Goal: Task Accomplishment & Management: Complete application form

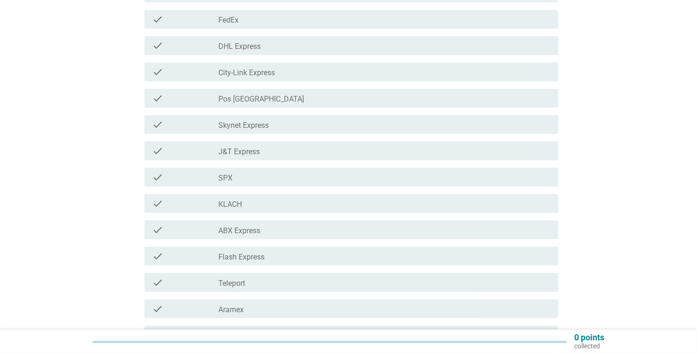
scroll to position [141, 0]
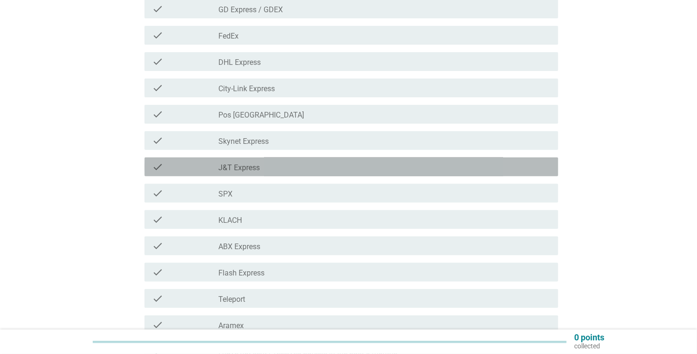
click at [240, 169] on label "J&T Express" at bounding box center [238, 167] width 41 height 9
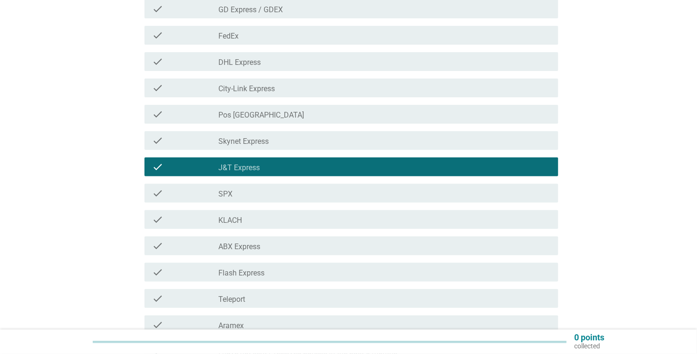
scroll to position [311, 0]
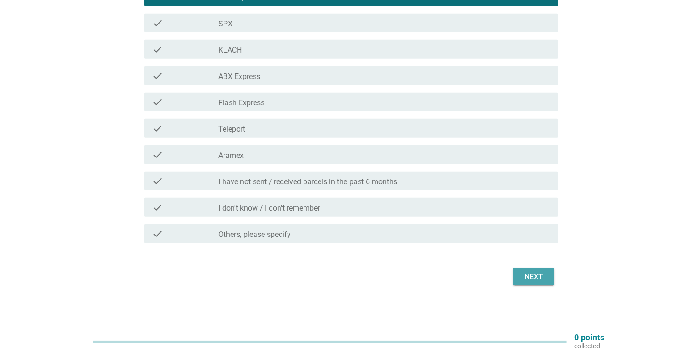
click at [527, 274] on div "Next" at bounding box center [533, 276] width 26 height 11
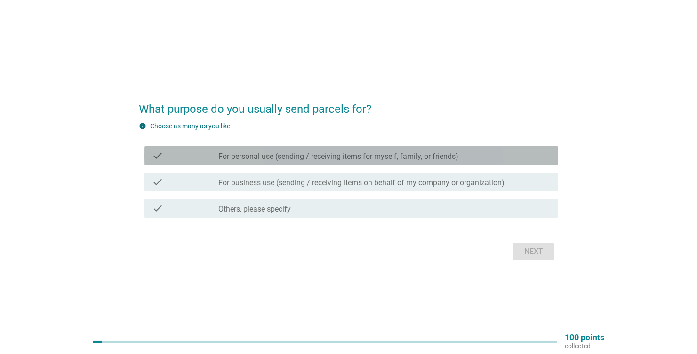
click at [235, 158] on label "For personal use (sending / receiving items for myself, family, or friends)" at bounding box center [338, 156] width 240 height 9
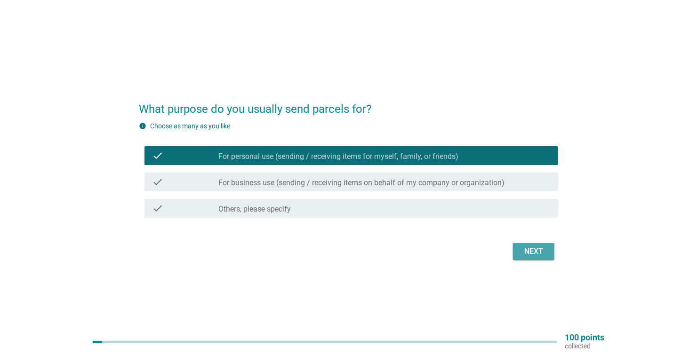
click at [534, 253] on div "Next" at bounding box center [533, 251] width 26 height 11
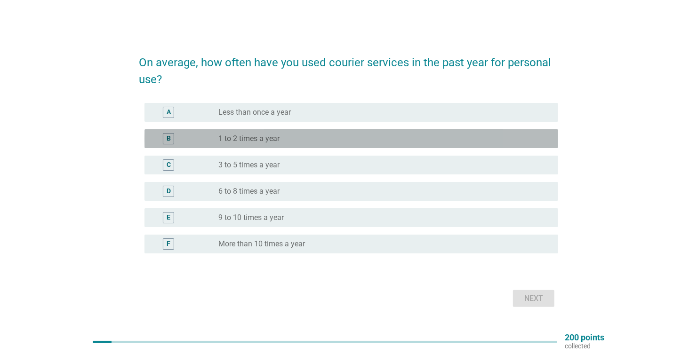
click at [251, 140] on label "1 to 2 times a year" at bounding box center [248, 138] width 61 height 9
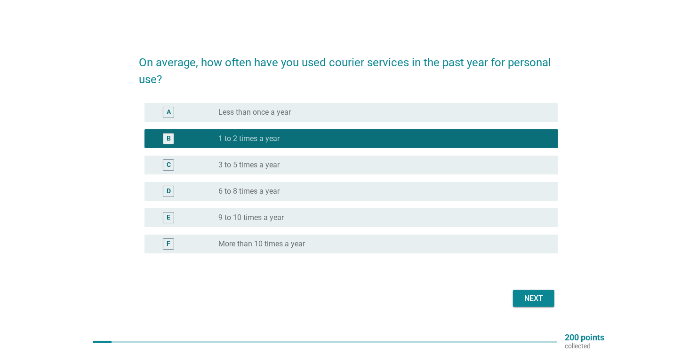
click at [526, 299] on div "Next" at bounding box center [533, 298] width 26 height 11
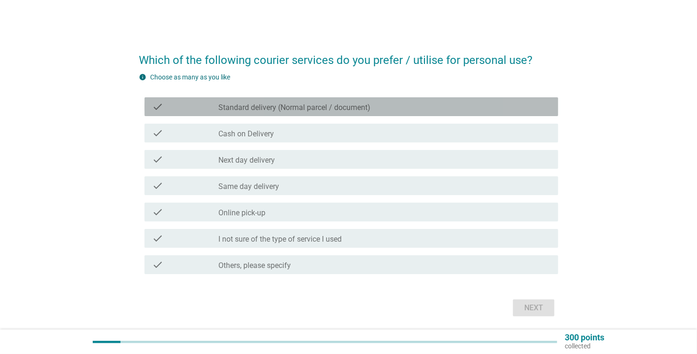
click at [238, 107] on label "Standard delivery (Normal parcel / document)" at bounding box center [294, 107] width 152 height 9
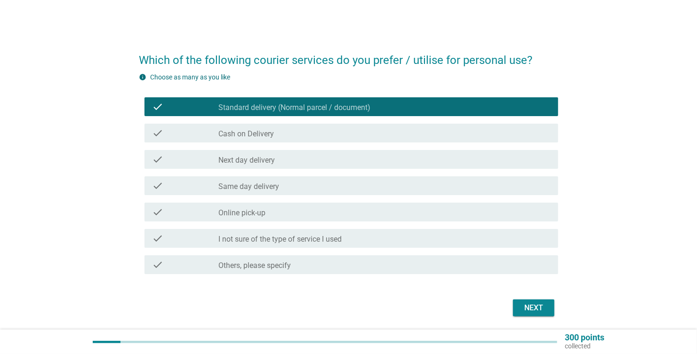
click at [229, 159] on label "Next day delivery" at bounding box center [246, 160] width 56 height 9
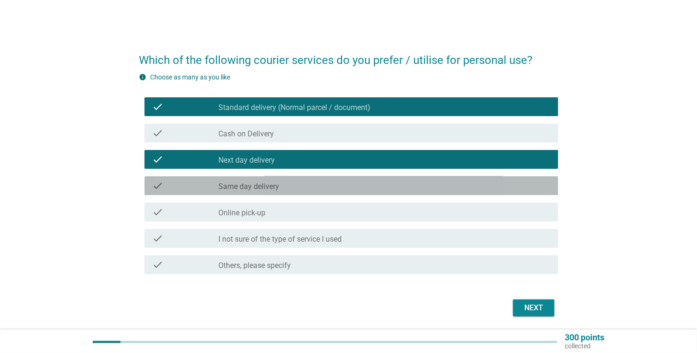
click at [232, 185] on label "Same day delivery" at bounding box center [248, 186] width 61 height 9
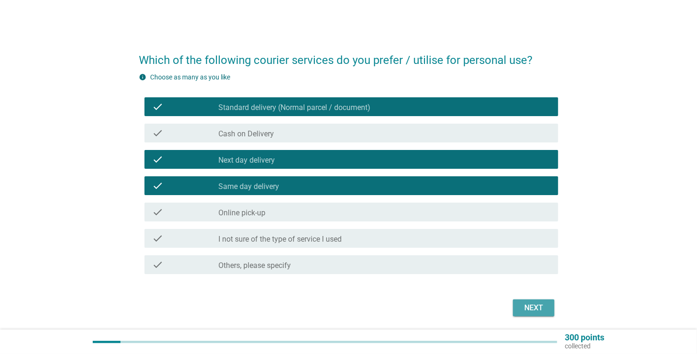
click at [529, 308] on div "Next" at bounding box center [533, 307] width 26 height 11
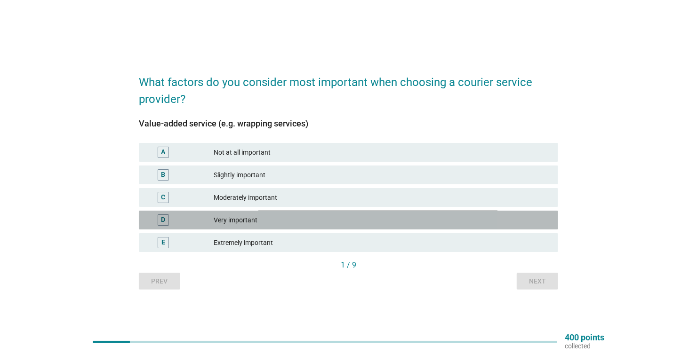
click at [228, 222] on div "Very important" at bounding box center [382, 219] width 337 height 11
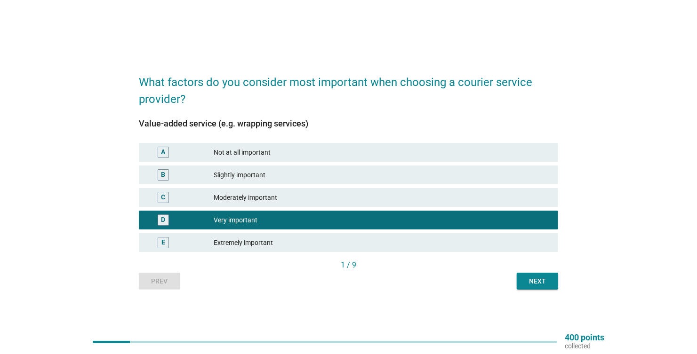
click at [528, 282] on div "Next" at bounding box center [537, 282] width 26 height 10
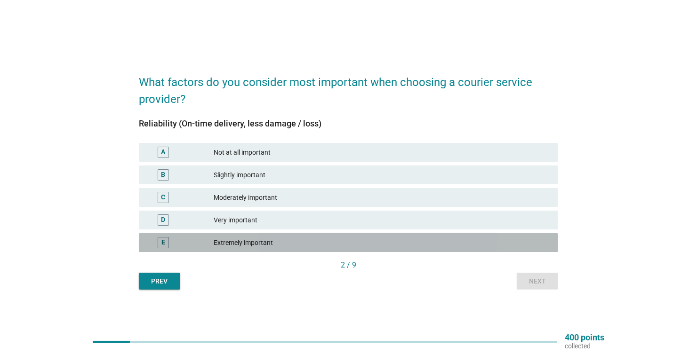
click at [230, 241] on div "Extremely important" at bounding box center [382, 242] width 337 height 11
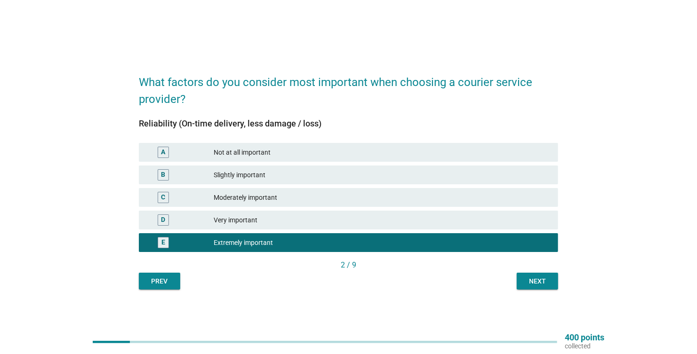
click at [539, 279] on div "Next" at bounding box center [537, 282] width 26 height 10
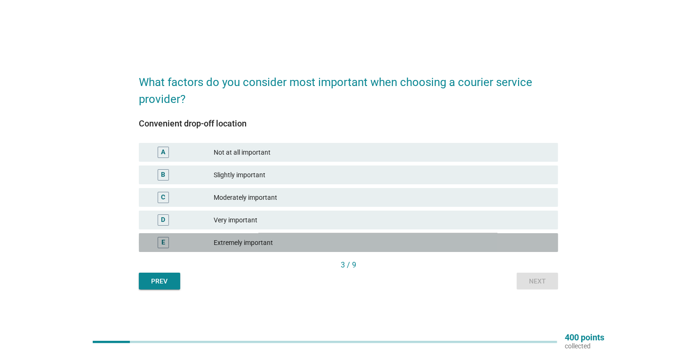
click at [221, 245] on div "Extremely important" at bounding box center [382, 242] width 337 height 11
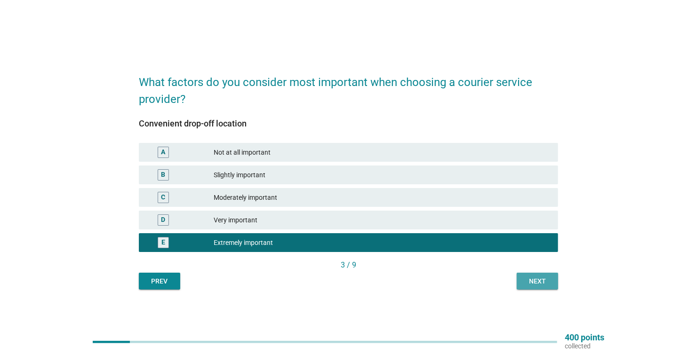
click at [529, 282] on div "Next" at bounding box center [537, 282] width 26 height 10
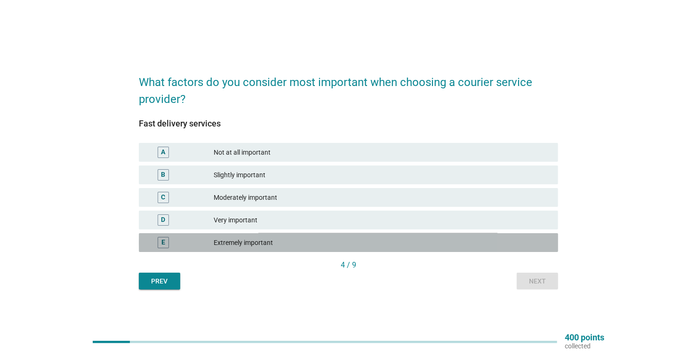
click at [255, 240] on div "Extremely important" at bounding box center [382, 242] width 337 height 11
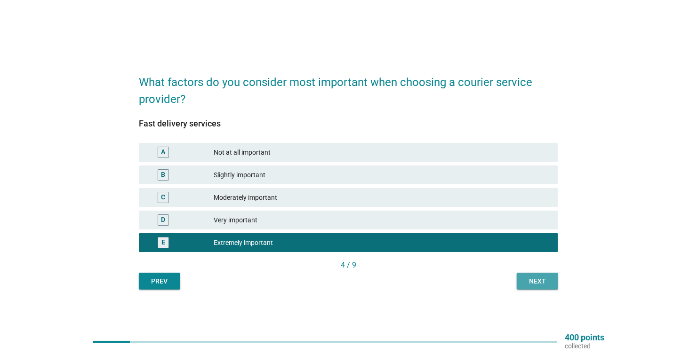
click at [528, 285] on div "Next" at bounding box center [537, 282] width 26 height 10
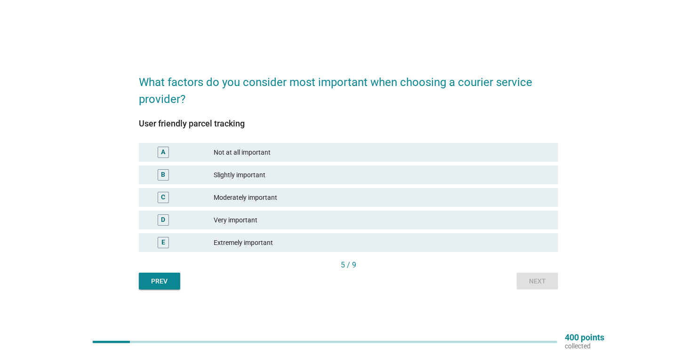
click at [240, 241] on div "Extremely important" at bounding box center [382, 242] width 337 height 11
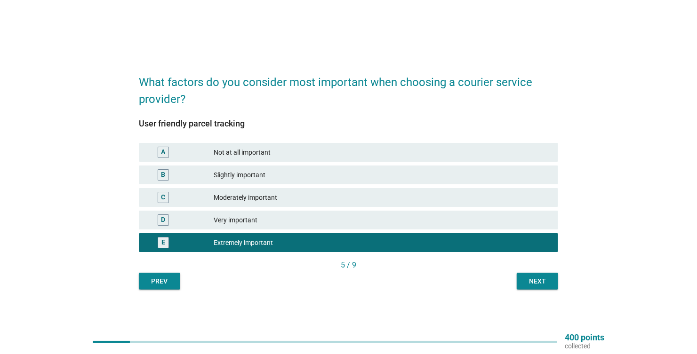
click at [540, 285] on div "Next" at bounding box center [537, 282] width 26 height 10
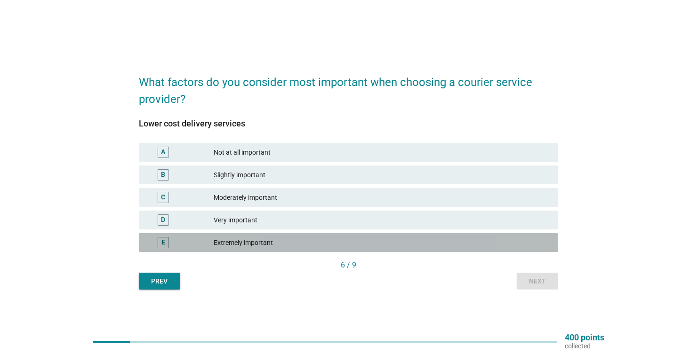
click at [235, 244] on div "Extremely important" at bounding box center [382, 242] width 337 height 11
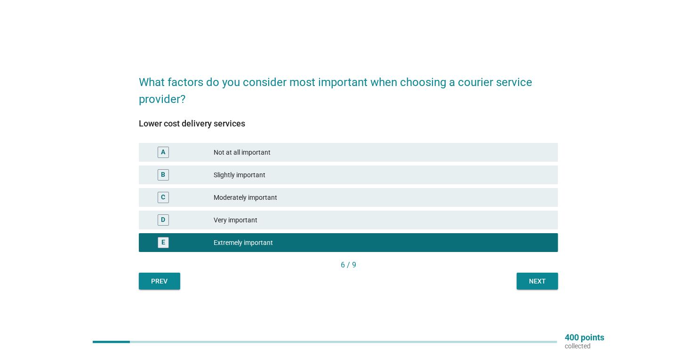
click at [537, 284] on div "Next" at bounding box center [537, 282] width 26 height 10
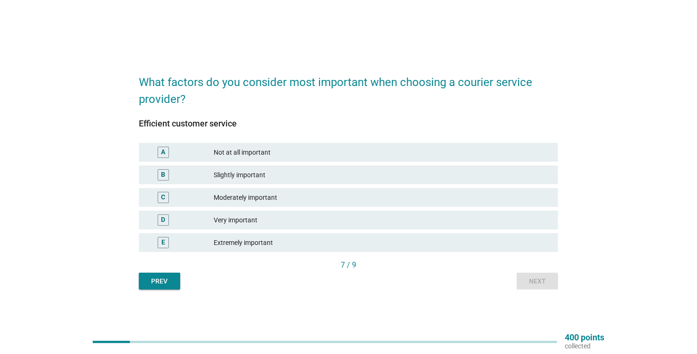
click at [223, 245] on div "Extremely important" at bounding box center [382, 242] width 337 height 11
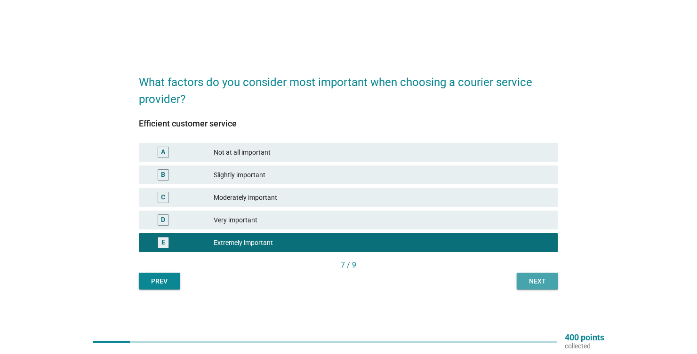
click at [544, 287] on button "Next" at bounding box center [536, 281] width 41 height 17
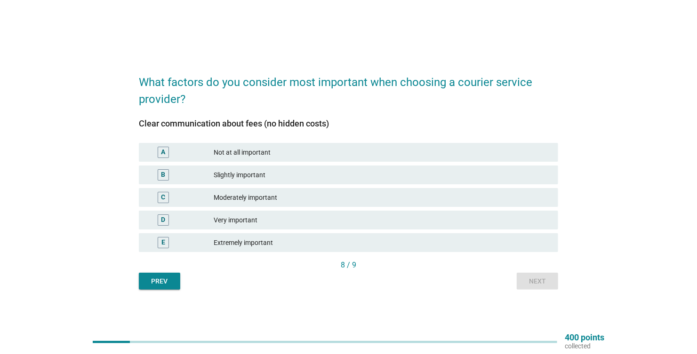
click at [242, 247] on div "Extremely important" at bounding box center [382, 242] width 337 height 11
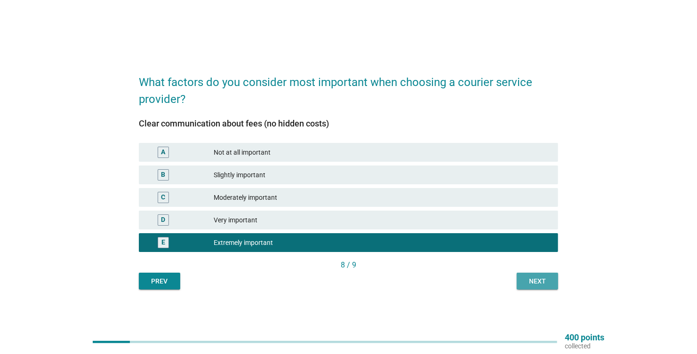
click at [549, 285] on div "Next" at bounding box center [537, 282] width 26 height 10
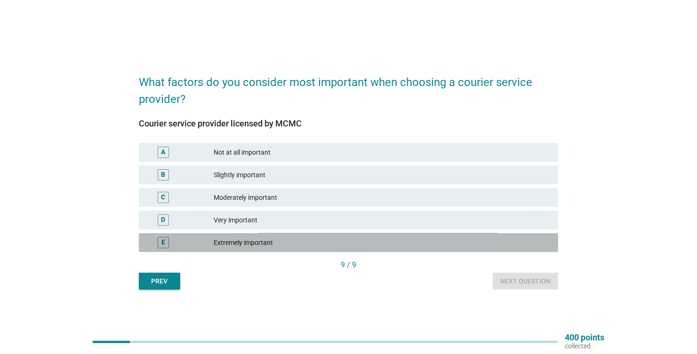
click at [265, 247] on div "Extremely important" at bounding box center [382, 242] width 337 height 11
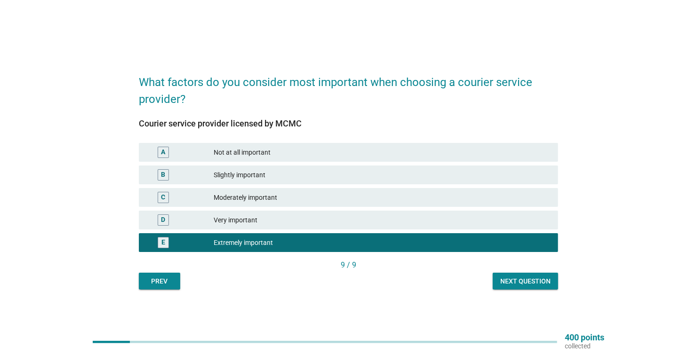
click at [517, 275] on button "Next question" at bounding box center [524, 281] width 65 height 17
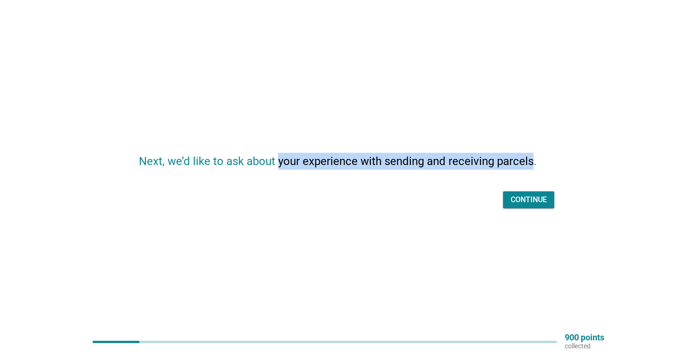
drag, startPoint x: 275, startPoint y: 160, endPoint x: 531, endPoint y: 158, distance: 255.4
click at [531, 158] on h2 "Next, we’d like to ask about your experience with sending and receiving parcels." at bounding box center [348, 156] width 419 height 26
click at [524, 198] on div "Continue" at bounding box center [528, 199] width 36 height 11
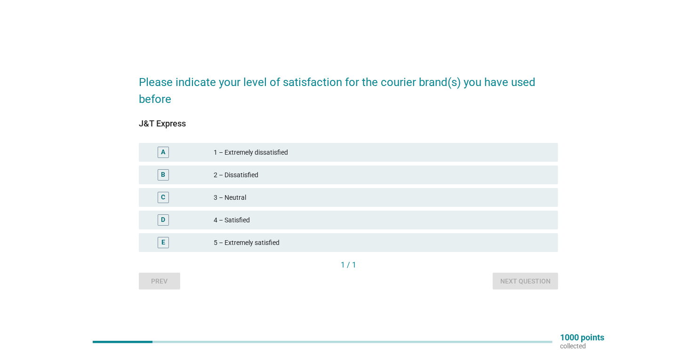
click at [161, 221] on div "D" at bounding box center [163, 220] width 4 height 10
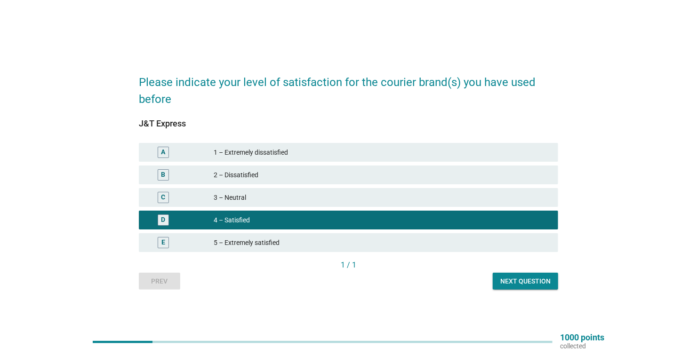
click at [503, 284] on div "Next question" at bounding box center [525, 282] width 50 height 10
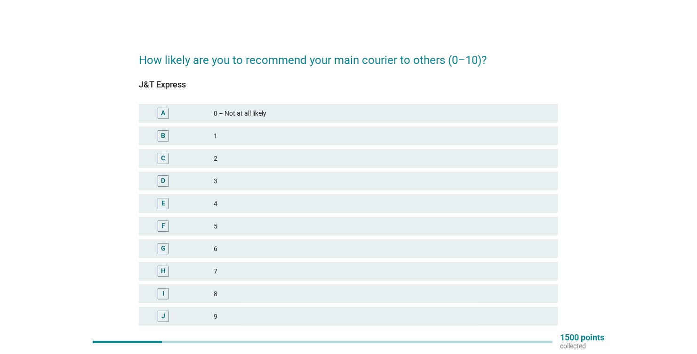
click at [165, 293] on div "I" at bounding box center [163, 293] width 11 height 11
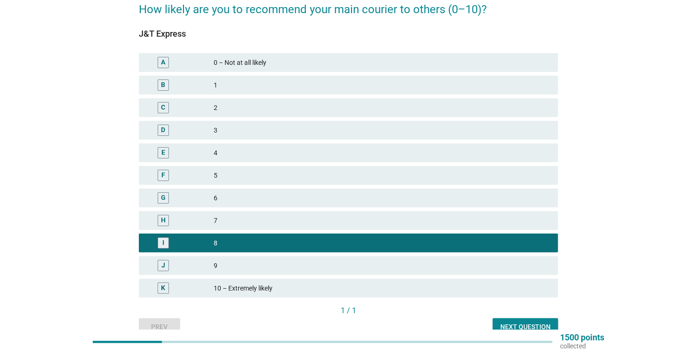
scroll to position [94, 0]
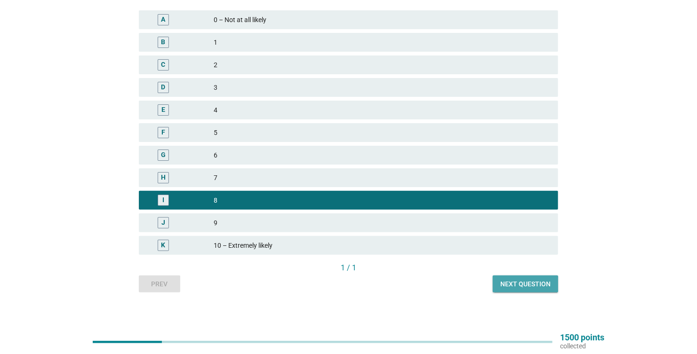
click at [541, 284] on div "Next question" at bounding box center [525, 284] width 50 height 10
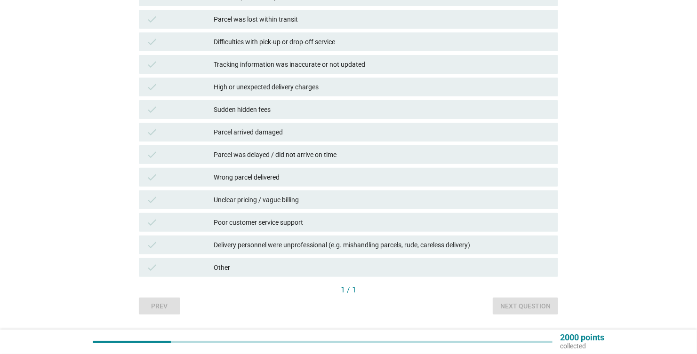
scroll to position [141, 0]
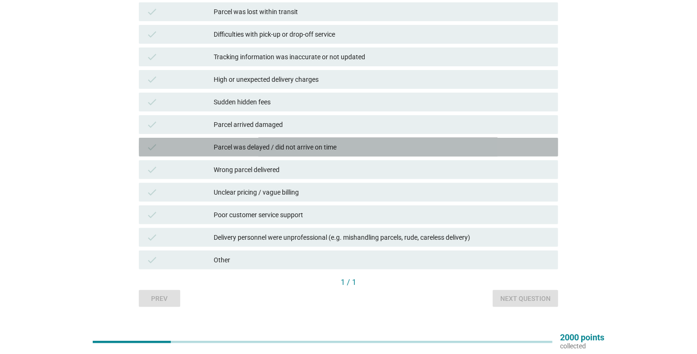
click at [237, 145] on div "Parcel was delayed / did not arrive on time" at bounding box center [382, 147] width 337 height 11
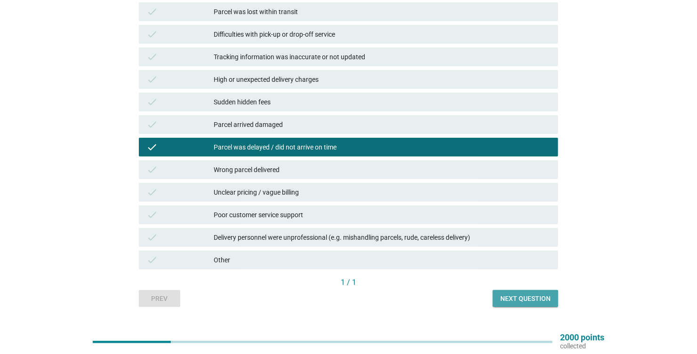
click at [542, 298] on div "Next question" at bounding box center [525, 299] width 50 height 10
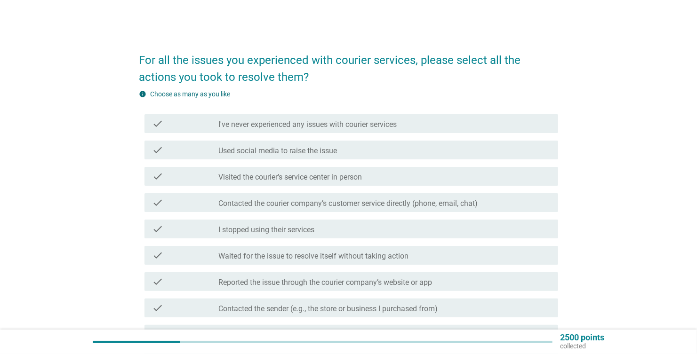
click at [256, 205] on label "Contacted the courier company’s customer service directly (phone, email, chat)" at bounding box center [347, 203] width 259 height 9
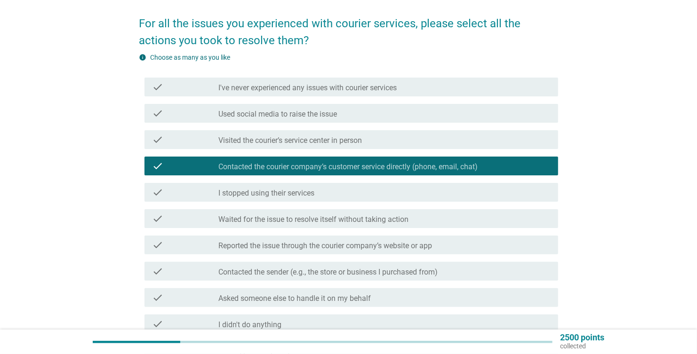
scroll to position [47, 0]
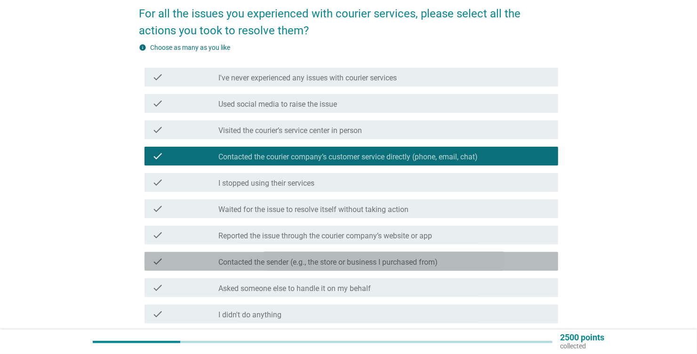
click at [246, 263] on label "Contacted the sender (e.g., the store or business I purchased from)" at bounding box center [327, 262] width 219 height 9
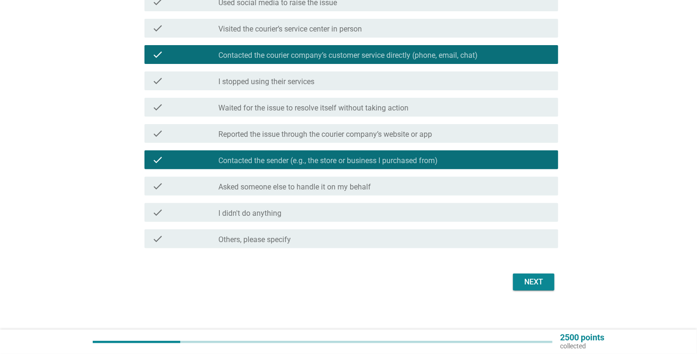
scroll to position [154, 0]
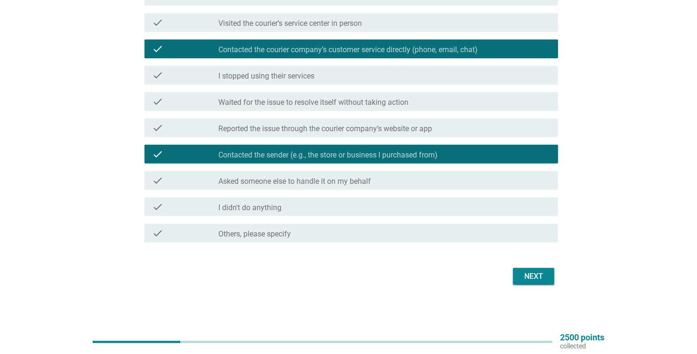
click at [531, 274] on div "Next" at bounding box center [533, 276] width 26 height 11
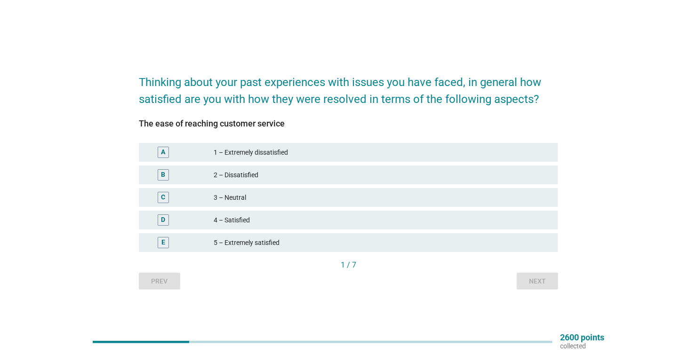
click at [220, 220] on div "4 – Satisfied" at bounding box center [382, 219] width 337 height 11
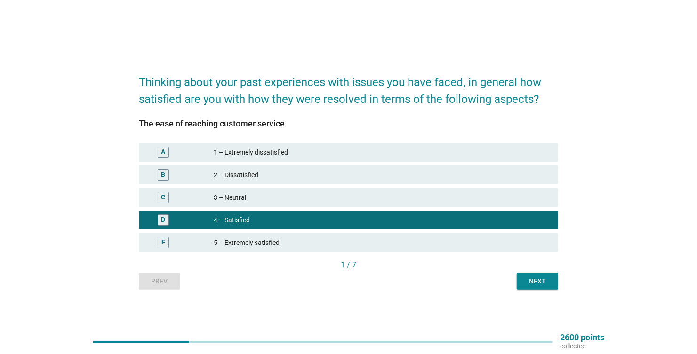
click at [534, 278] on div "Next" at bounding box center [537, 282] width 26 height 10
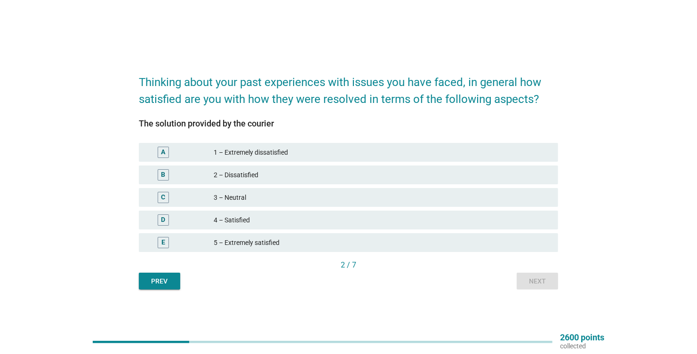
click at [227, 200] on div "3 – Neutral" at bounding box center [382, 197] width 337 height 11
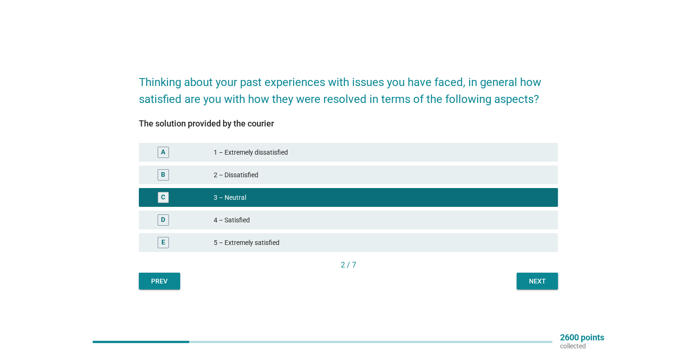
click at [530, 277] on div "Next" at bounding box center [537, 282] width 26 height 10
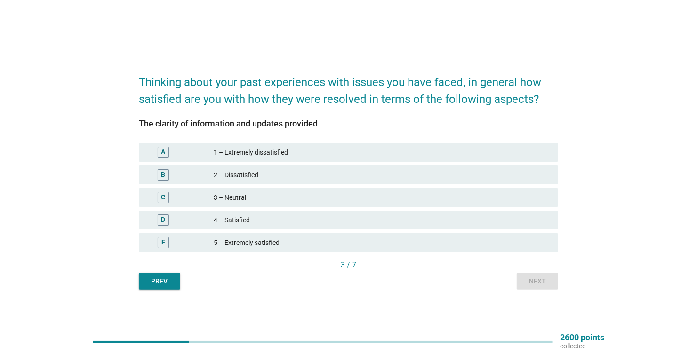
click at [249, 201] on div "3 – Neutral" at bounding box center [382, 197] width 337 height 11
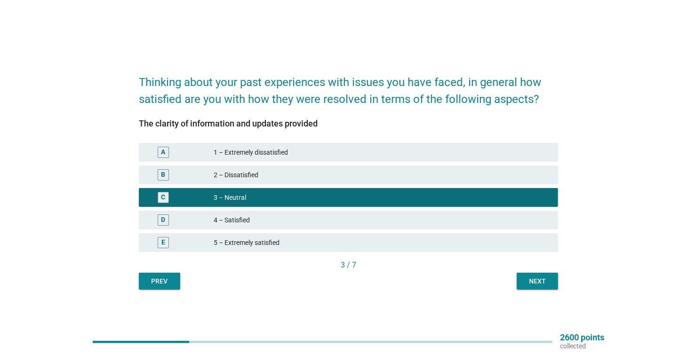
click at [529, 281] on div "Next" at bounding box center [537, 282] width 26 height 10
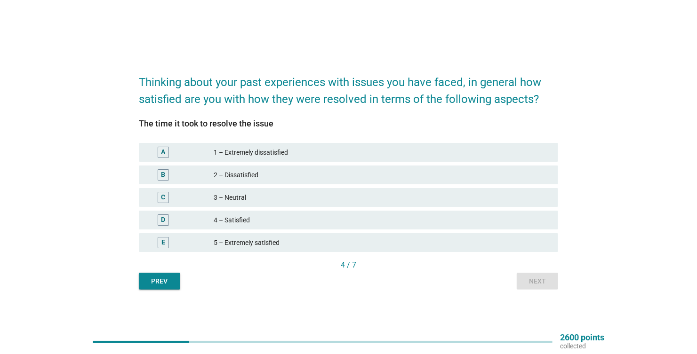
click at [235, 198] on div "3 – Neutral" at bounding box center [382, 197] width 337 height 11
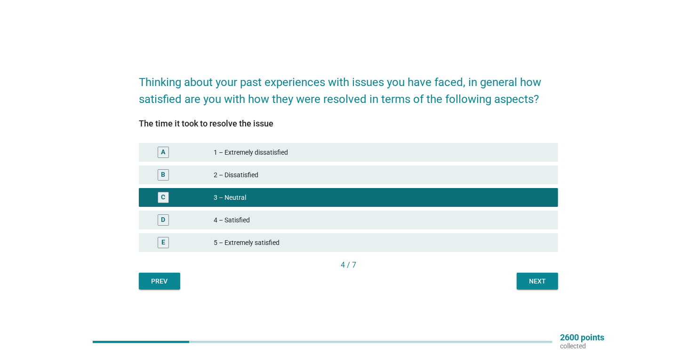
click at [528, 282] on div "Next" at bounding box center [537, 282] width 26 height 10
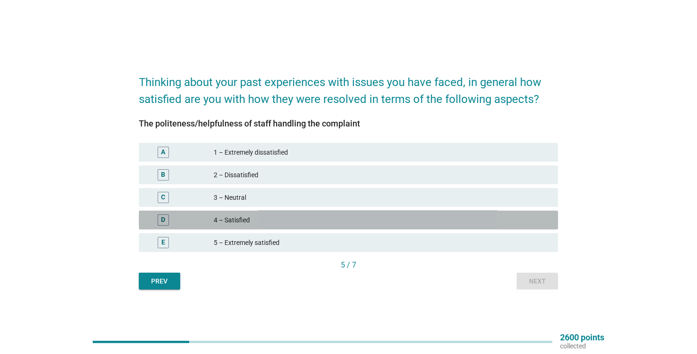
click at [225, 219] on div "4 – Satisfied" at bounding box center [382, 219] width 337 height 11
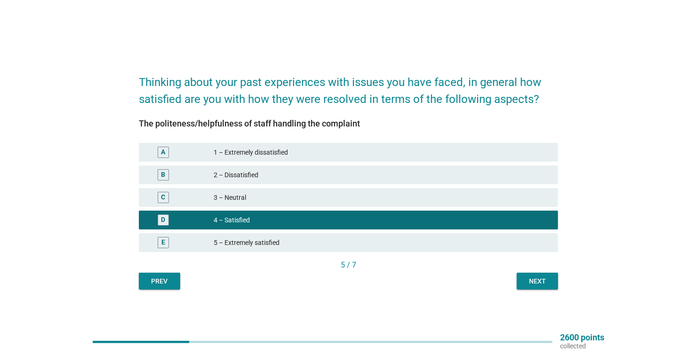
click at [536, 283] on div "Next" at bounding box center [537, 282] width 26 height 10
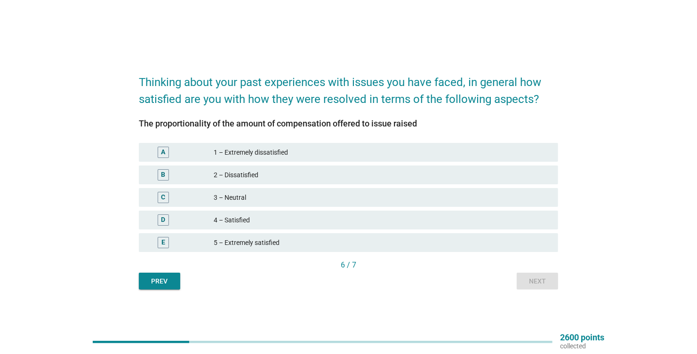
click at [223, 194] on div "3 – Neutral" at bounding box center [382, 197] width 337 height 11
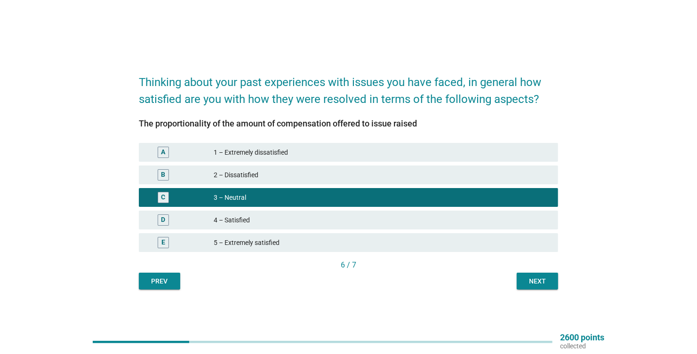
click at [533, 280] on div "Next" at bounding box center [537, 282] width 26 height 10
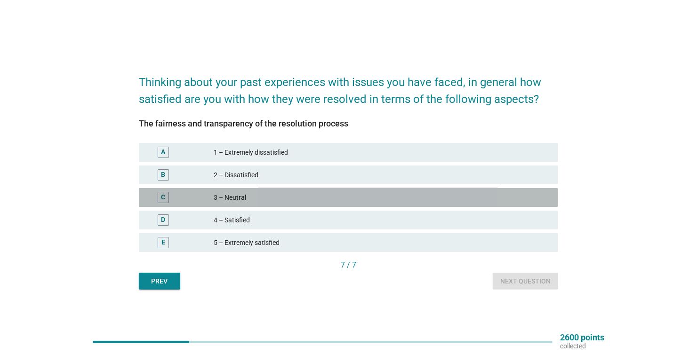
click at [245, 201] on div "3 – Neutral" at bounding box center [382, 197] width 337 height 11
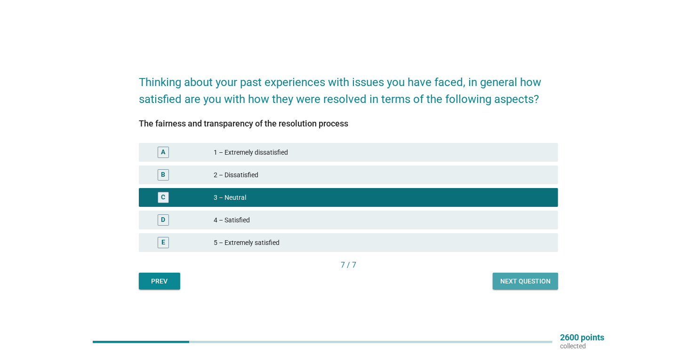
click at [511, 279] on div "Next question" at bounding box center [525, 282] width 50 height 10
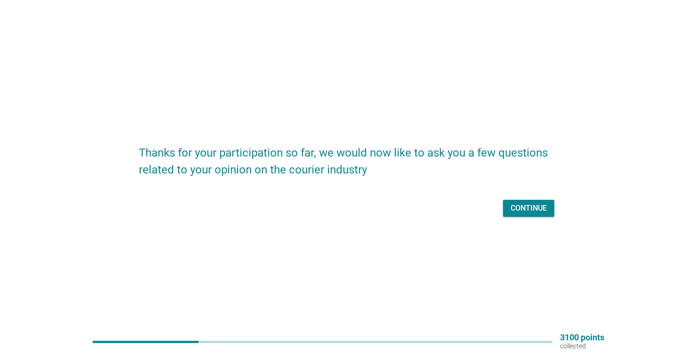
click at [527, 207] on div "Continue" at bounding box center [528, 208] width 36 height 11
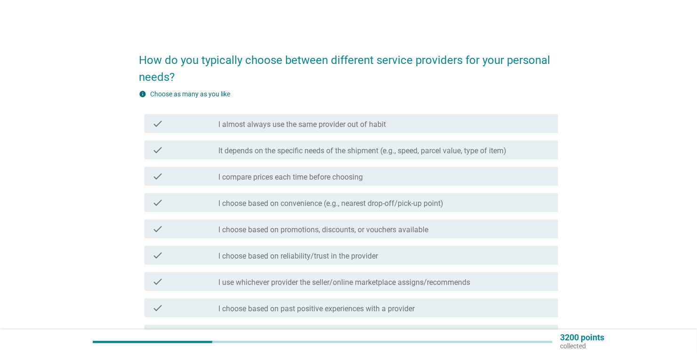
click at [265, 152] on label "It depends on the specific needs of the shipment (e.g., speed, parcel value, ty…" at bounding box center [362, 150] width 288 height 9
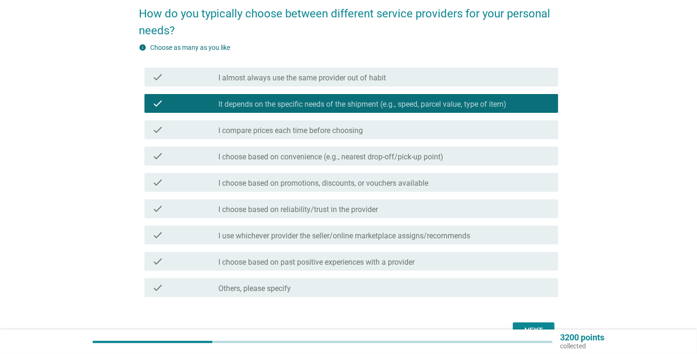
scroll to position [94, 0]
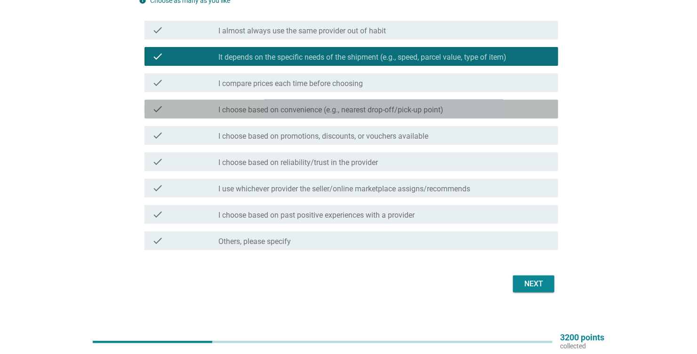
click at [237, 113] on label "I choose based on convenience (e.g., nearest drop-off/pick-up point)" at bounding box center [330, 109] width 225 height 9
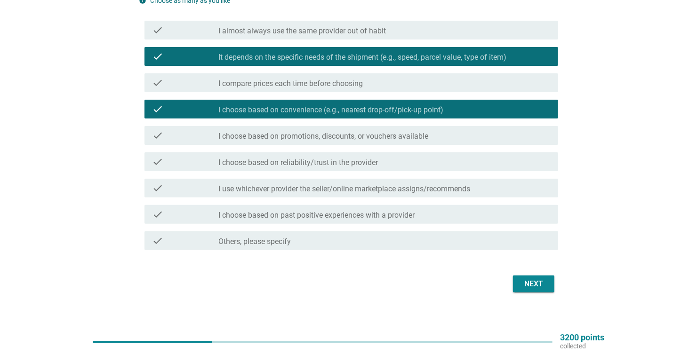
click at [251, 165] on label "I choose based on reliability/trust in the provider" at bounding box center [297, 162] width 159 height 9
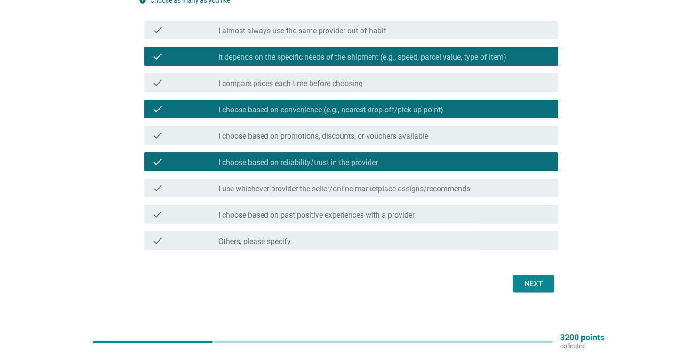
click at [288, 188] on label "I use whichever provider the seller/online marketplace assigns/recommends" at bounding box center [344, 188] width 252 height 9
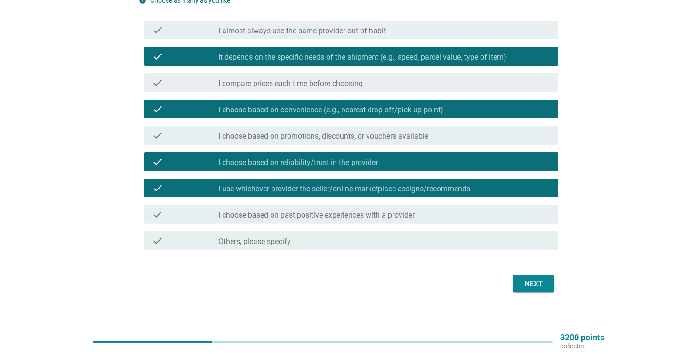
click at [534, 281] on div "Next" at bounding box center [533, 283] width 26 height 11
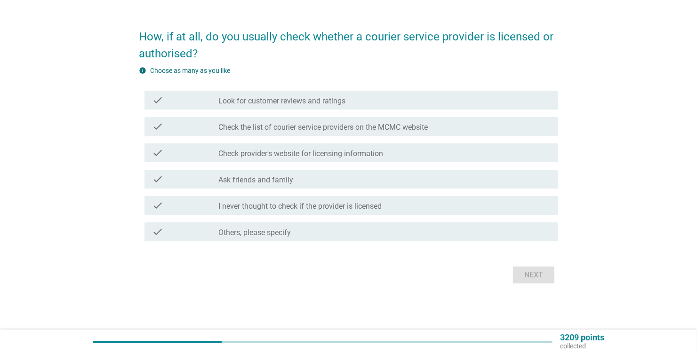
scroll to position [0, 0]
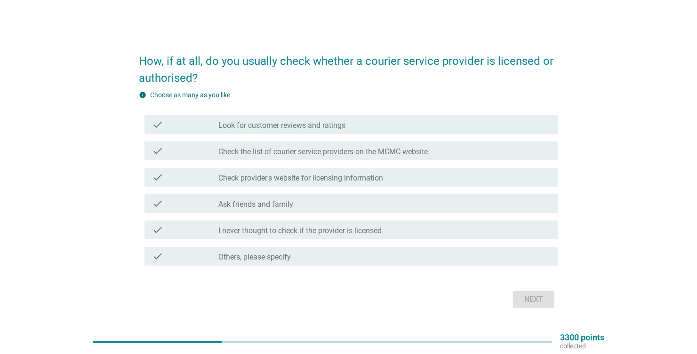
click at [234, 123] on label "Look for customer reviews and ratings" at bounding box center [281, 125] width 127 height 9
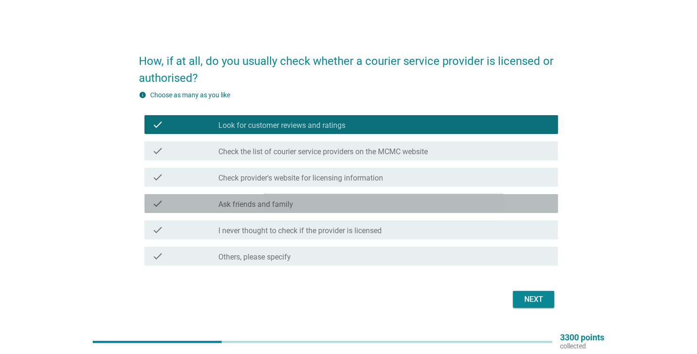
click at [215, 206] on div "check" at bounding box center [185, 203] width 66 height 11
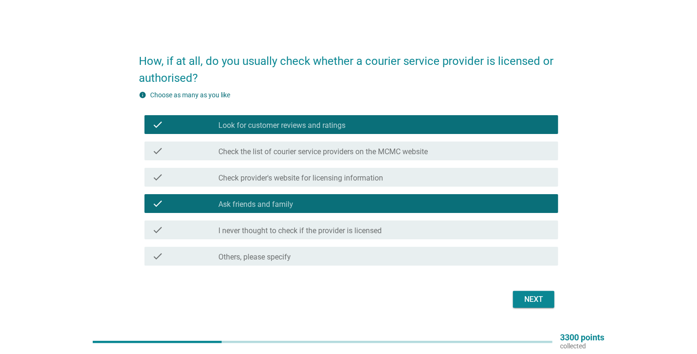
click at [535, 297] on div "Next" at bounding box center [533, 299] width 26 height 11
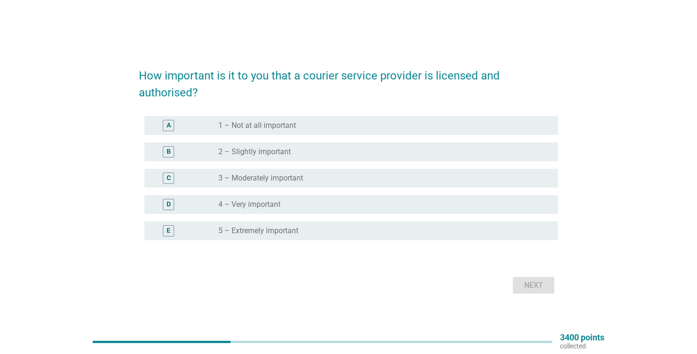
click at [238, 207] on label "4 – Very important" at bounding box center [249, 204] width 62 height 9
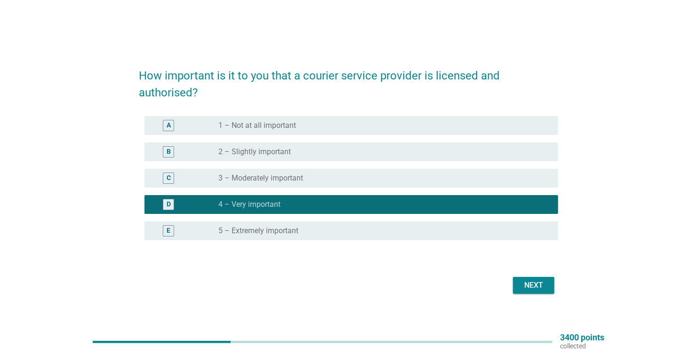
click at [527, 280] on div "Next" at bounding box center [533, 285] width 26 height 11
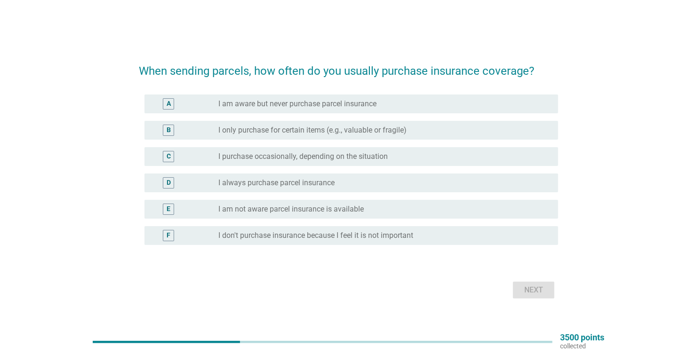
click at [262, 131] on label "I only purchase for certain items (e.g., valuable or fragile)" at bounding box center [312, 130] width 188 height 9
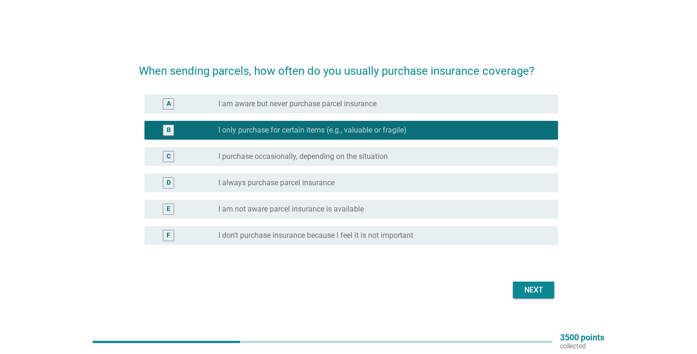
click at [527, 288] on div "Next" at bounding box center [533, 290] width 26 height 11
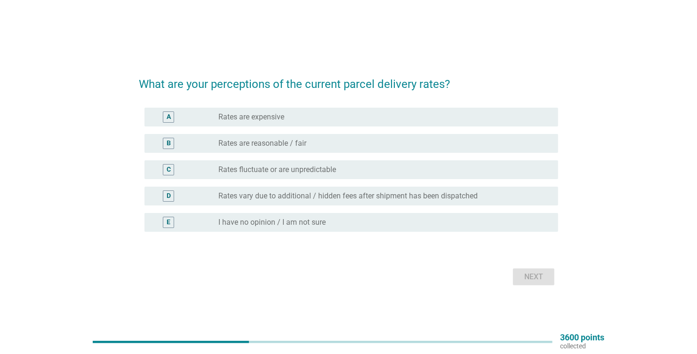
click at [284, 195] on label "Rates vary due to additional / hidden fees after shipment has been dispatched" at bounding box center [347, 195] width 259 height 9
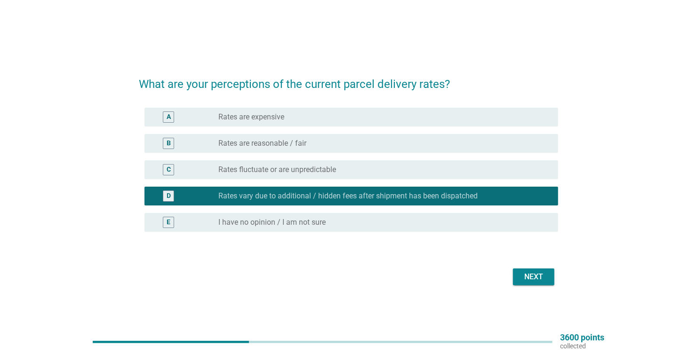
click at [522, 278] on div "Next" at bounding box center [533, 276] width 26 height 11
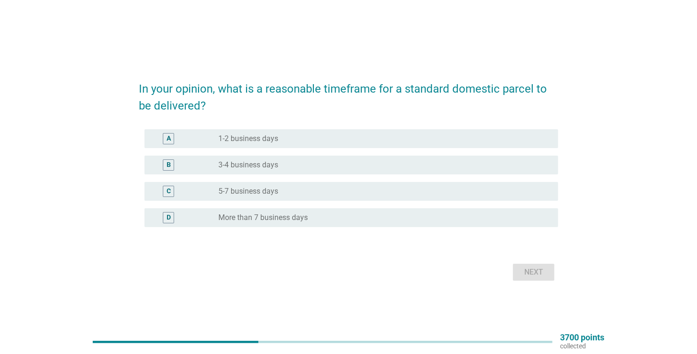
click at [231, 190] on label "5-7 business days" at bounding box center [248, 191] width 60 height 9
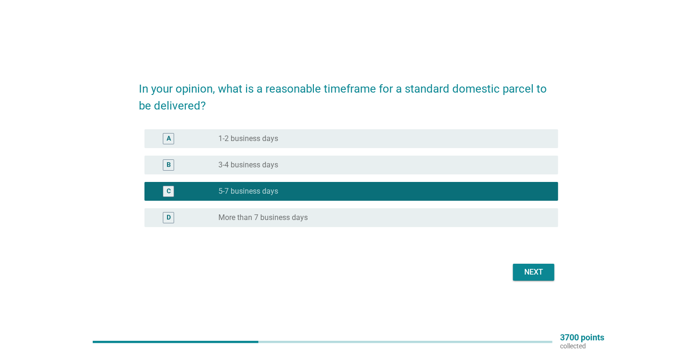
click at [526, 272] on div "Next" at bounding box center [533, 272] width 26 height 11
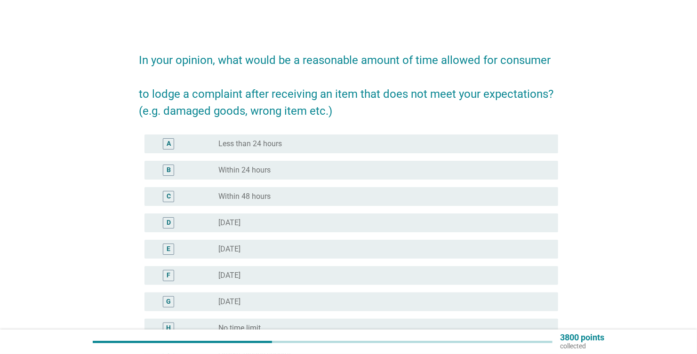
click at [242, 170] on label "Within 24 hours" at bounding box center [244, 170] width 52 height 9
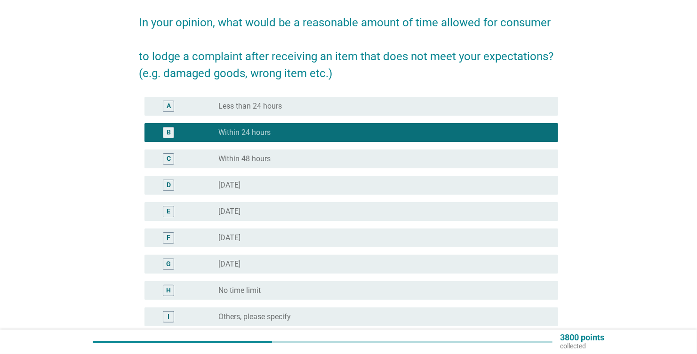
scroll to position [94, 0]
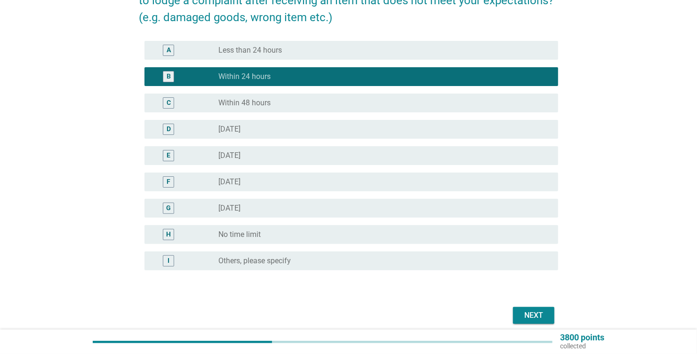
click at [534, 313] on div "Next" at bounding box center [533, 315] width 26 height 11
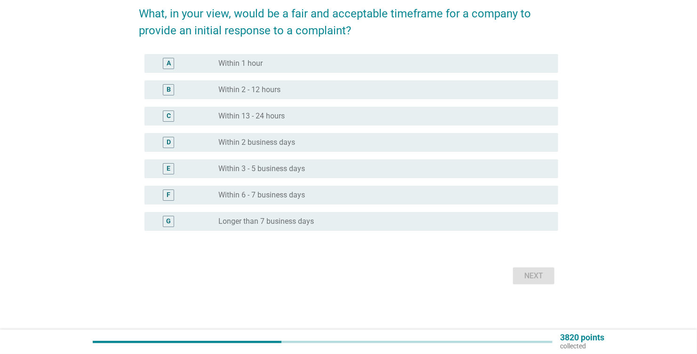
scroll to position [0, 0]
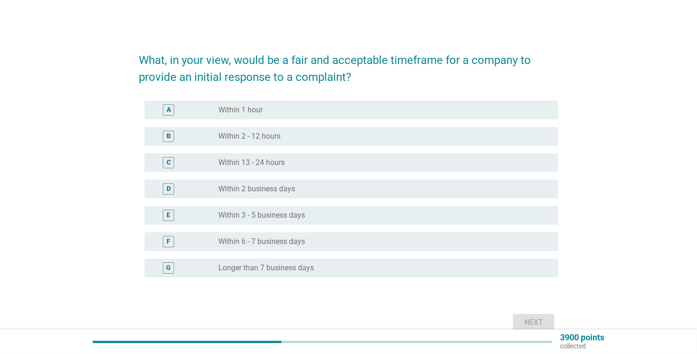
click at [227, 135] on label "Within 2 - 12 hours" at bounding box center [249, 136] width 62 height 9
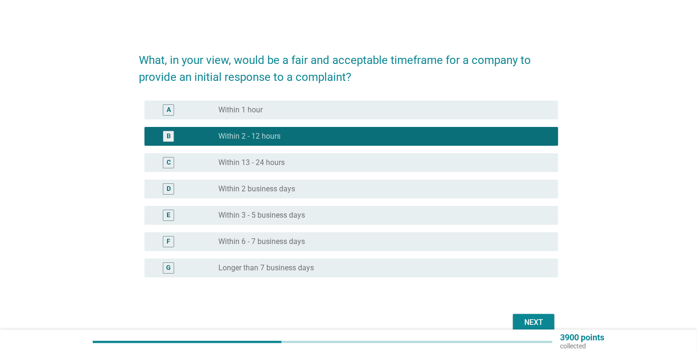
click at [524, 315] on button "Next" at bounding box center [533, 322] width 41 height 17
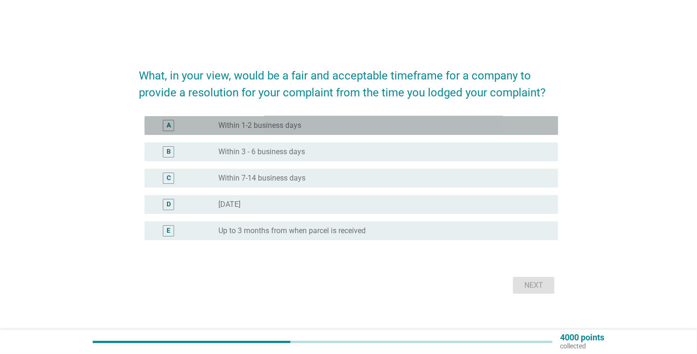
click at [233, 126] on label "Within 1-2 business days" at bounding box center [259, 125] width 83 height 9
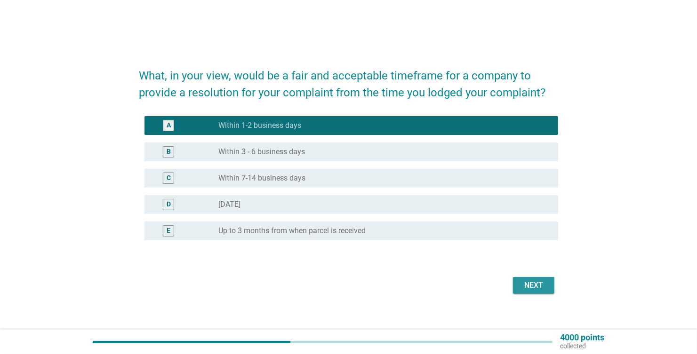
click at [521, 282] on div "Next" at bounding box center [533, 285] width 26 height 11
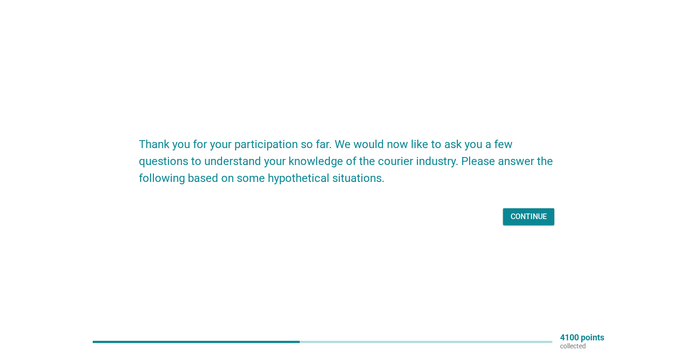
click at [521, 213] on div "Continue" at bounding box center [528, 216] width 36 height 11
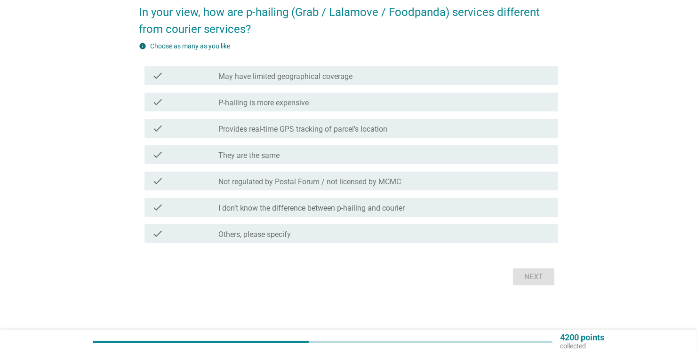
scroll to position [48, 0]
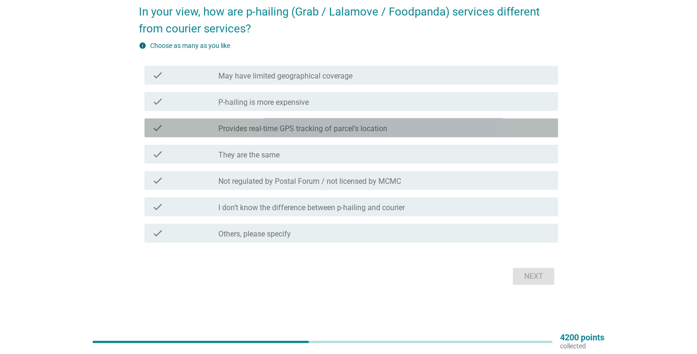
click at [278, 132] on label "Provides real-time GPS tracking of parcel’s location" at bounding box center [302, 128] width 169 height 9
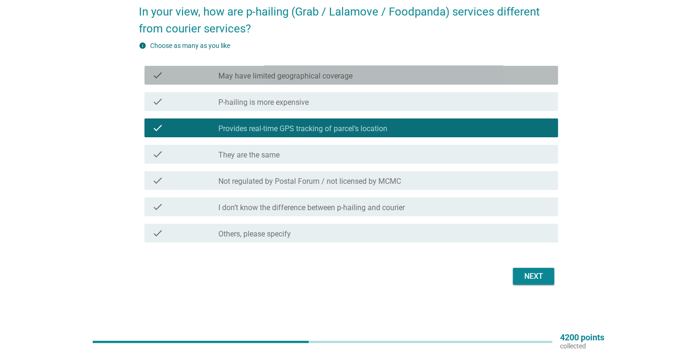
click at [282, 73] on label "May have limited geographical coverage" at bounding box center [285, 75] width 134 height 9
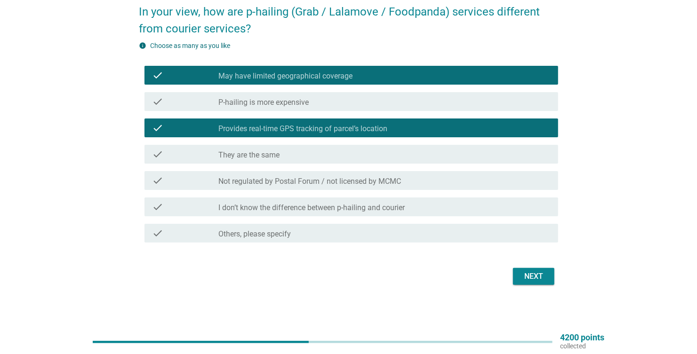
click at [526, 273] on div "Next" at bounding box center [533, 276] width 26 height 11
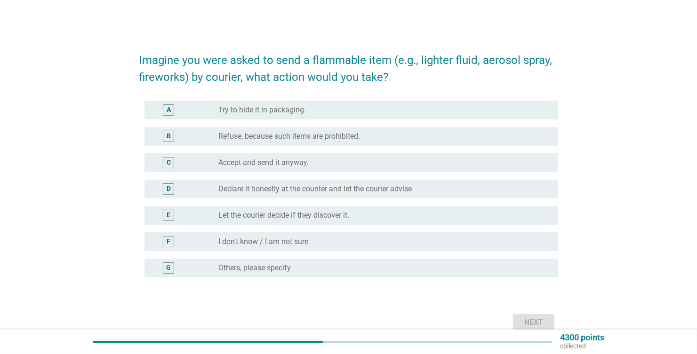
click at [277, 135] on label "Refuse, because such items are prohibited." at bounding box center [289, 136] width 142 height 9
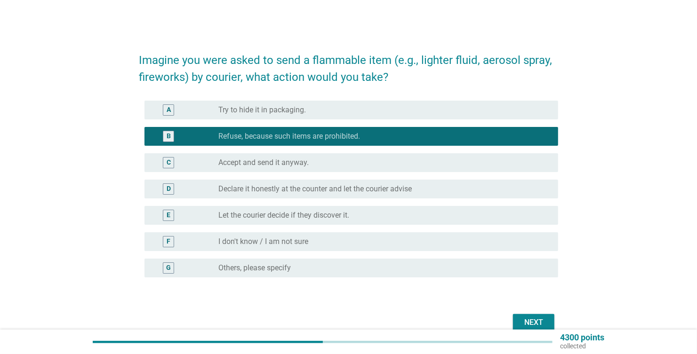
click at [244, 187] on label "Declare it honestly at the counter and let the courier advise" at bounding box center [314, 188] width 193 height 9
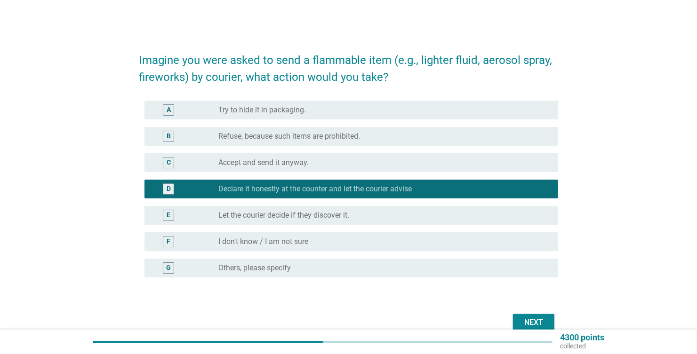
click at [543, 317] on div "Next" at bounding box center [533, 322] width 26 height 11
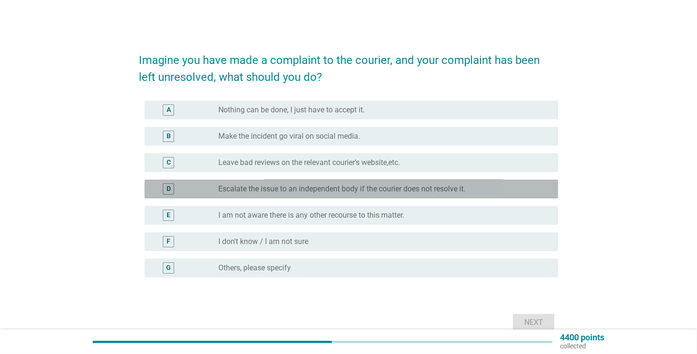
click at [251, 187] on label "Escalate the issue to an independent body if the courier does not resolve it." at bounding box center [341, 188] width 247 height 9
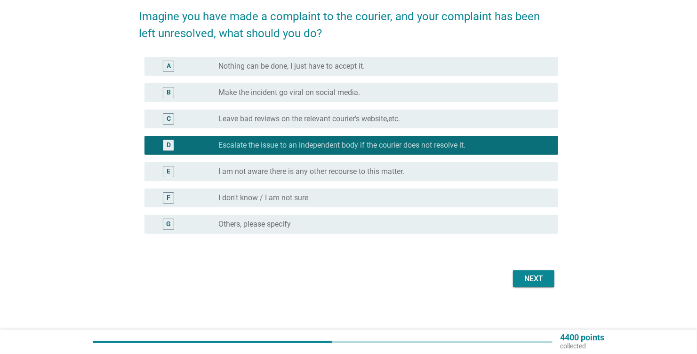
scroll to position [46, 0]
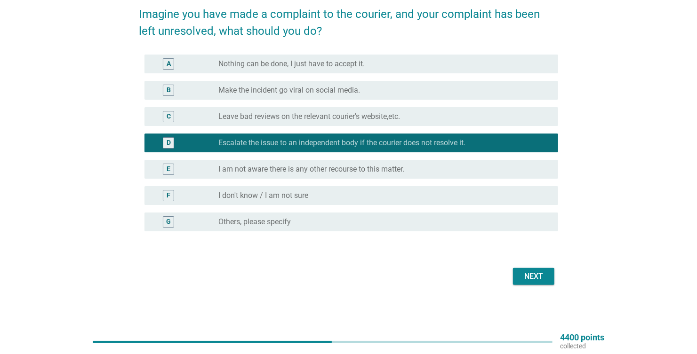
click at [531, 276] on div "Next" at bounding box center [533, 276] width 26 height 11
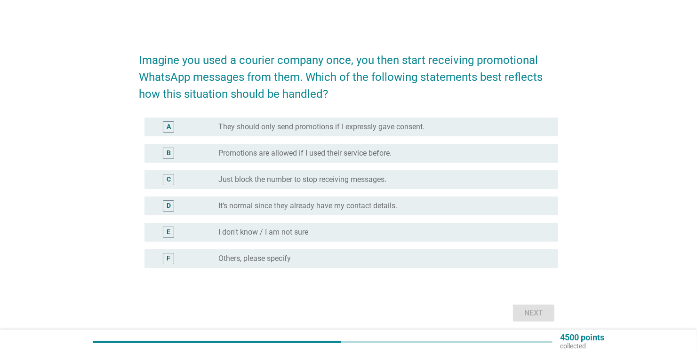
click at [255, 130] on label "They should only send promotions if I expressly gave consent." at bounding box center [321, 126] width 206 height 9
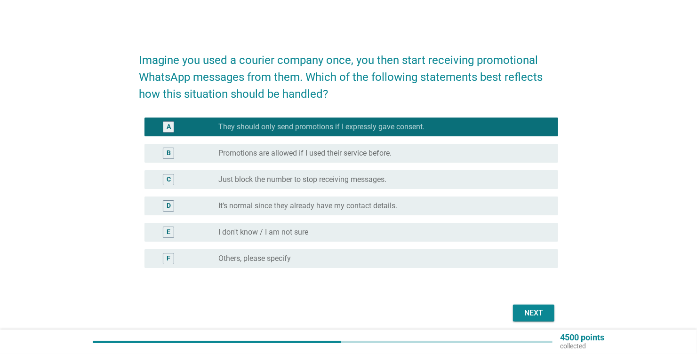
click at [545, 313] on div "Next" at bounding box center [533, 313] width 26 height 11
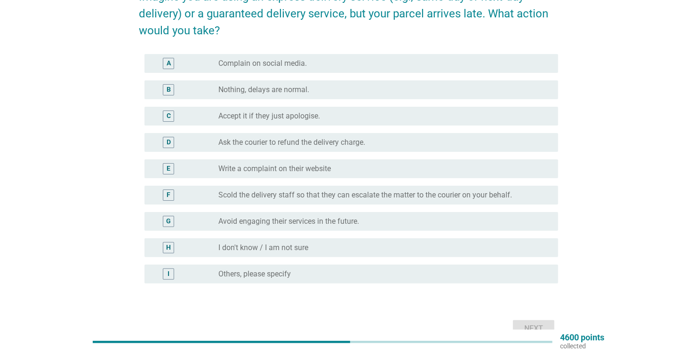
scroll to position [47, 0]
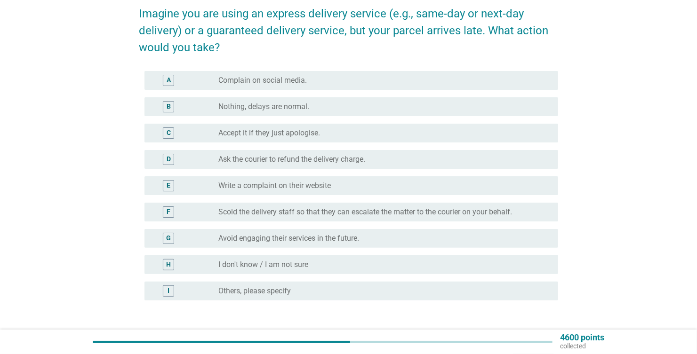
click at [229, 239] on label "Avoid engaging their services in the future." at bounding box center [288, 238] width 141 height 9
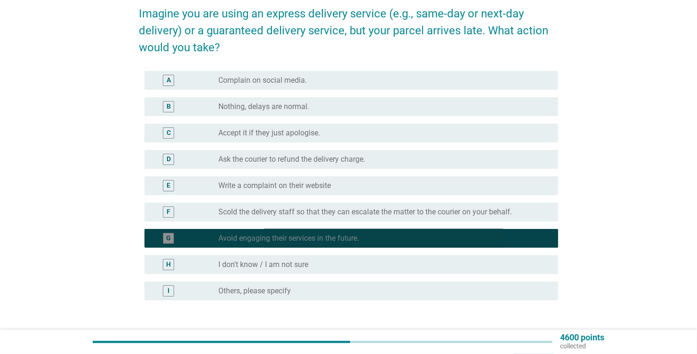
click at [229, 239] on label "Avoid engaging their services in the future." at bounding box center [288, 238] width 141 height 9
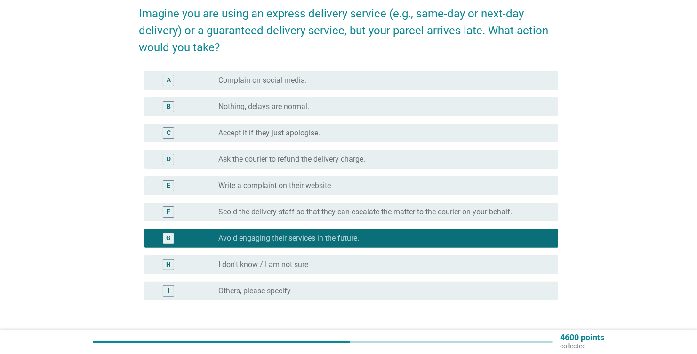
scroll to position [115, 0]
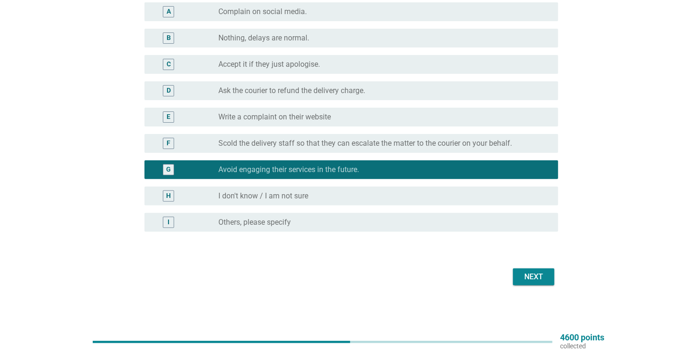
click at [535, 278] on div "Next" at bounding box center [533, 276] width 26 height 11
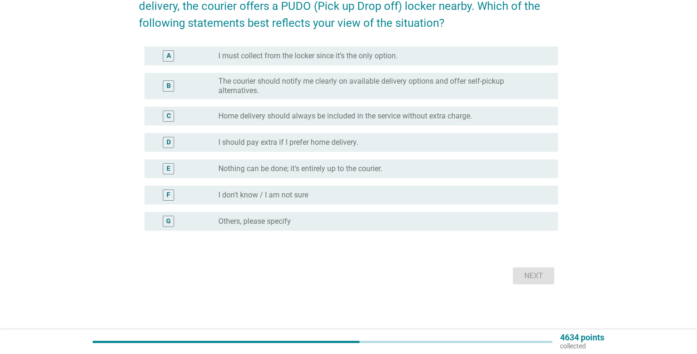
scroll to position [0, 0]
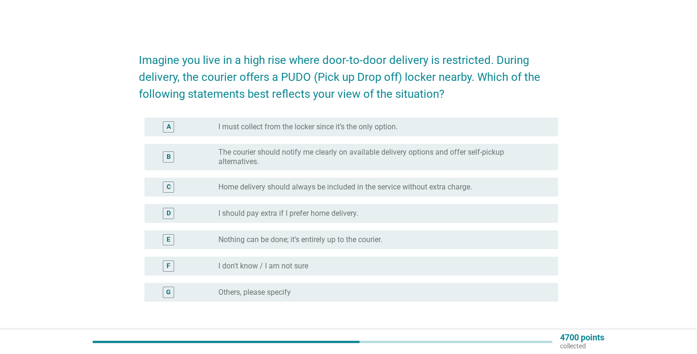
click at [300, 128] on label "I must collect from the locker since it’s the only option." at bounding box center [307, 126] width 179 height 9
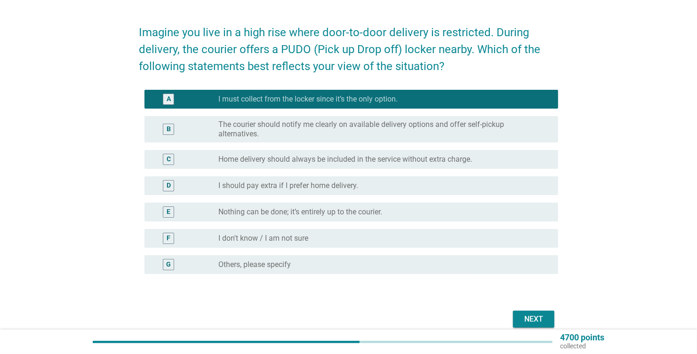
scroll to position [71, 0]
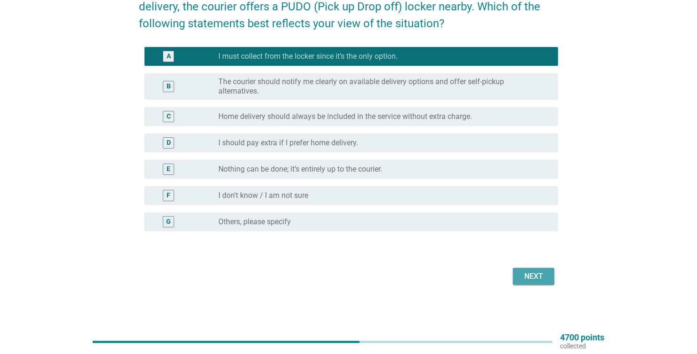
click at [528, 275] on div "Next" at bounding box center [533, 276] width 26 height 11
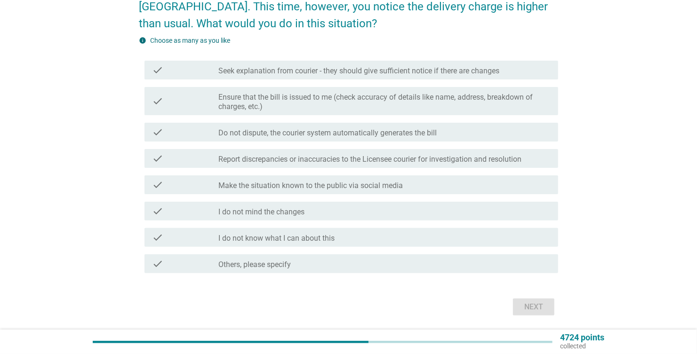
scroll to position [0, 0]
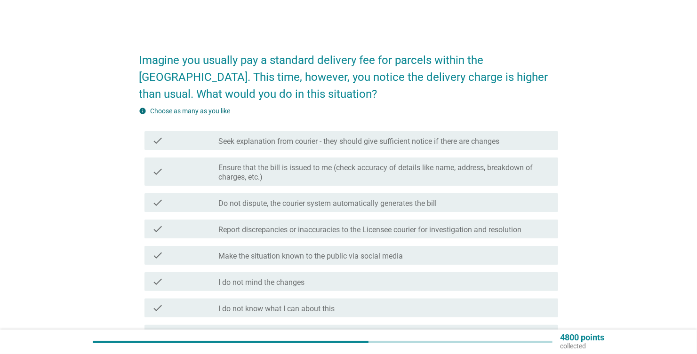
click at [317, 143] on label "Seek explanation from courier - they should give sufficient notice if there are…" at bounding box center [358, 141] width 281 height 9
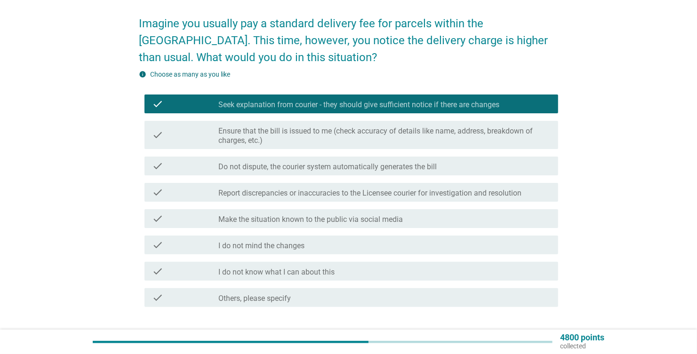
scroll to position [47, 0]
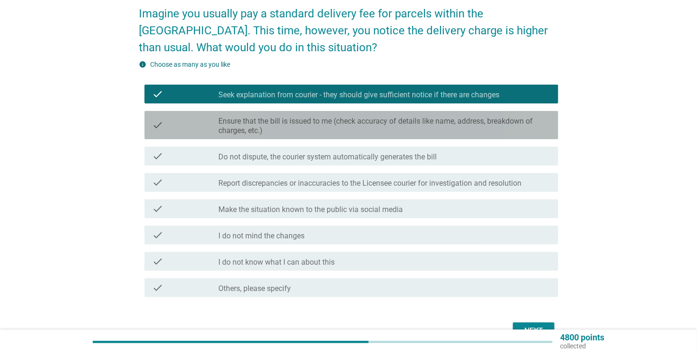
click at [239, 125] on label "Ensure that the bill is issued to me (check accuracy of details like name, addr…" at bounding box center [384, 126] width 332 height 19
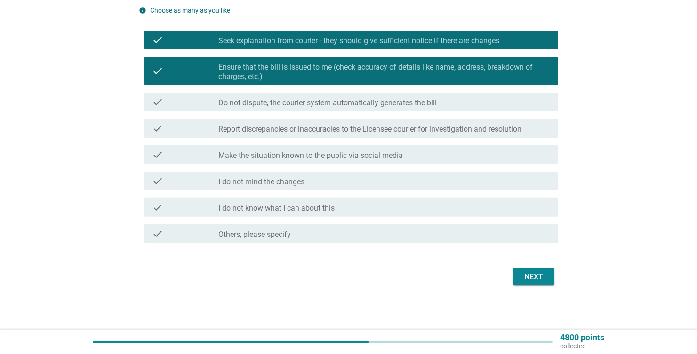
scroll to position [101, 0]
click at [523, 276] on div "Next" at bounding box center [533, 276] width 26 height 11
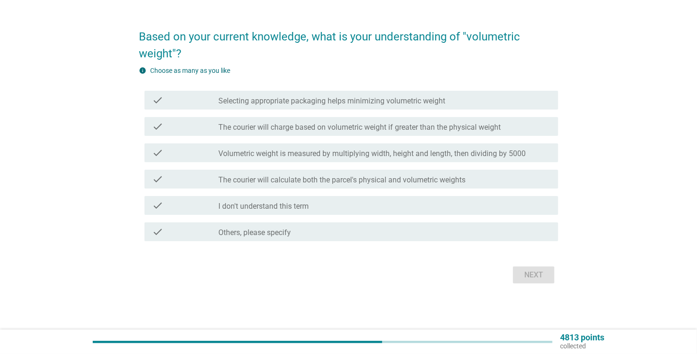
scroll to position [0, 0]
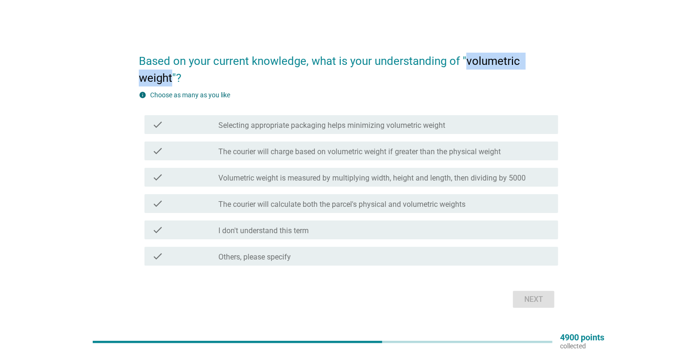
drag, startPoint x: 468, startPoint y: 60, endPoint x: 171, endPoint y: 76, distance: 297.7
click at [171, 76] on h2 "Based on your current knowledge, what is your understanding of "volumetric weig…" at bounding box center [348, 64] width 419 height 43
click at [64, 148] on div "Based on your current knowledge, what is your understanding of "volumetric weig…" at bounding box center [348, 177] width 651 height 283
drag, startPoint x: 467, startPoint y: 59, endPoint x: 171, endPoint y: 79, distance: 297.0
click at [171, 79] on h2 "Based on your current knowledge, what is your understanding of "volumetric weig…" at bounding box center [348, 64] width 419 height 43
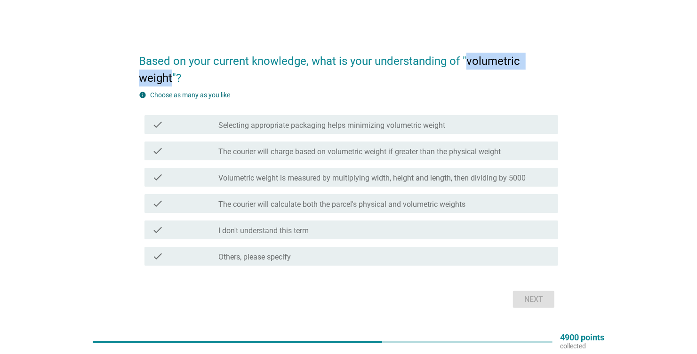
click at [296, 126] on label "Selecting appropriate packaging helps minimizing volumetric weight" at bounding box center [331, 125] width 227 height 9
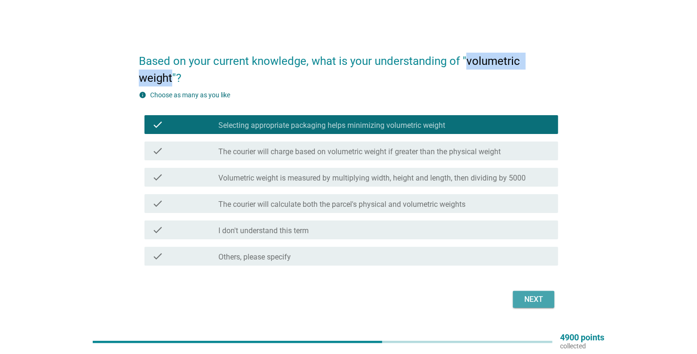
click at [535, 299] on div "Next" at bounding box center [533, 299] width 26 height 11
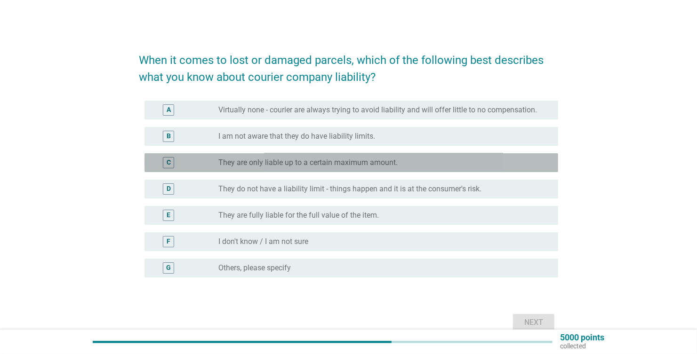
click at [280, 166] on label "They are only liable up to a certain maximum amount." at bounding box center [307, 162] width 179 height 9
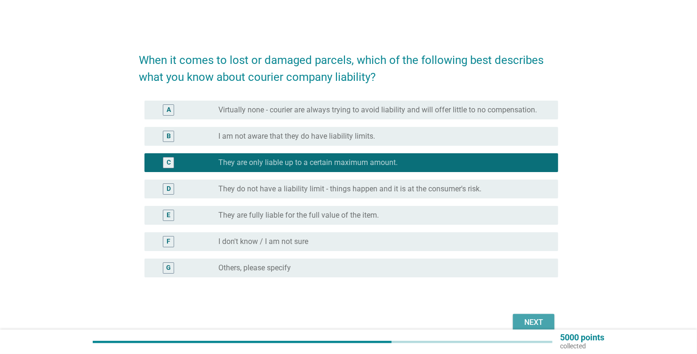
click at [530, 319] on div "Next" at bounding box center [533, 322] width 26 height 11
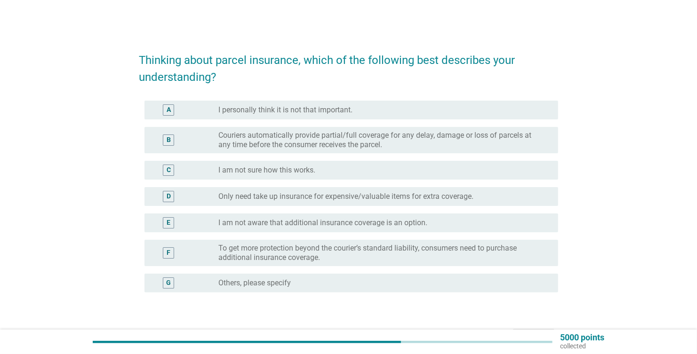
click at [56, 143] on div "Thinking about parcel insurance, which of the following best describes your und…" at bounding box center [348, 196] width 651 height 322
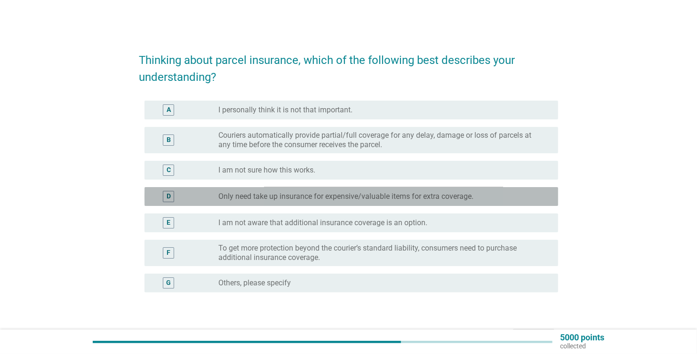
click at [305, 193] on label "Only need take up insurance for expensive/valuable items for extra coverage." at bounding box center [345, 196] width 255 height 9
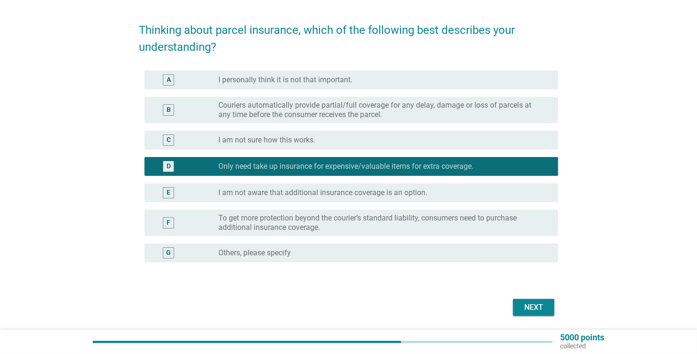
scroll to position [47, 0]
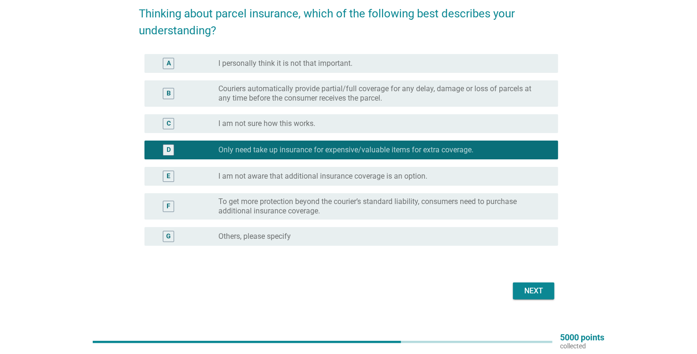
click at [532, 291] on div "Next" at bounding box center [533, 290] width 26 height 11
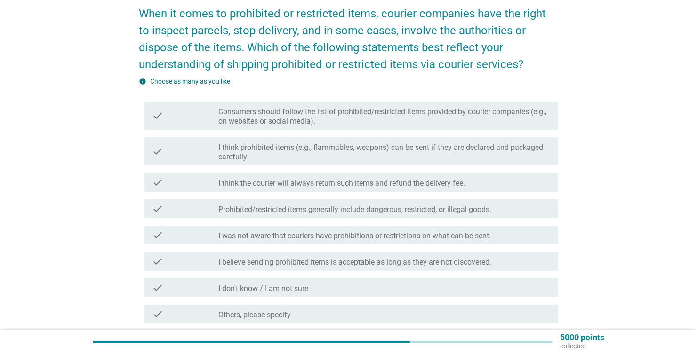
scroll to position [0, 0]
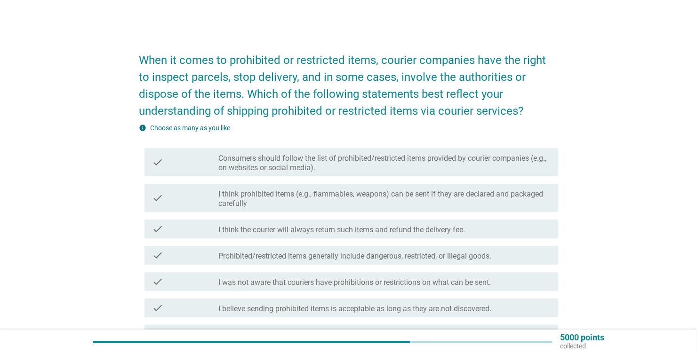
click at [276, 163] on label "Consumers should follow the list of prohibited/restricted items provided by cou…" at bounding box center [384, 163] width 332 height 19
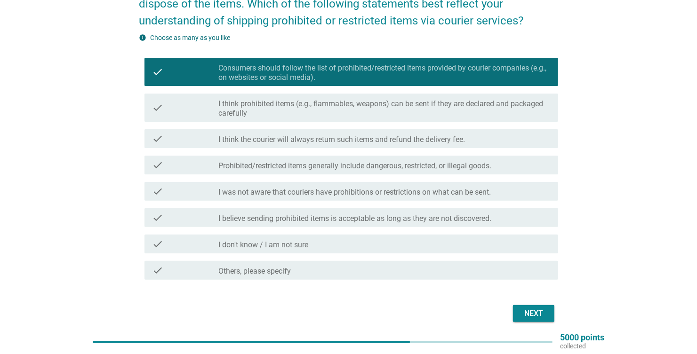
scroll to position [80, 0]
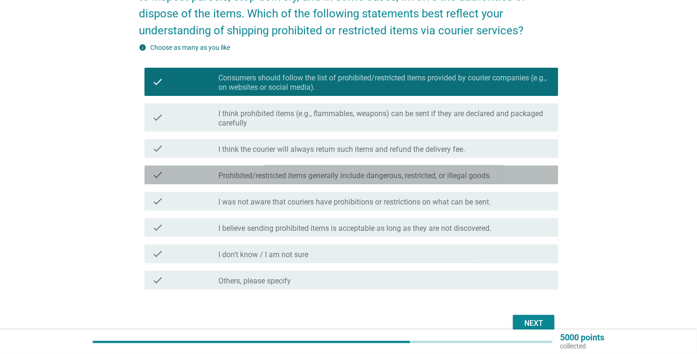
click at [247, 178] on label "Prohibited/restricted items generally include dangerous, restricted, or illegal…" at bounding box center [354, 175] width 273 height 9
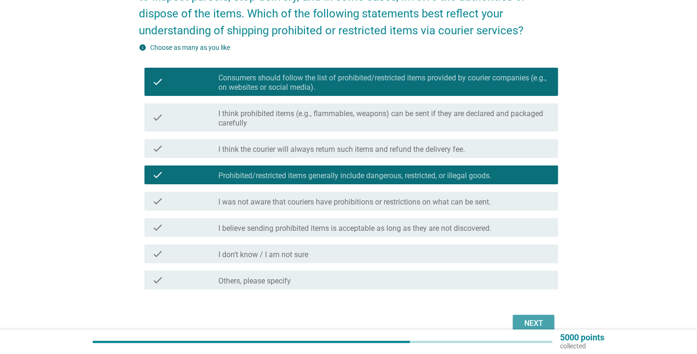
click at [524, 319] on div "Next" at bounding box center [533, 323] width 26 height 11
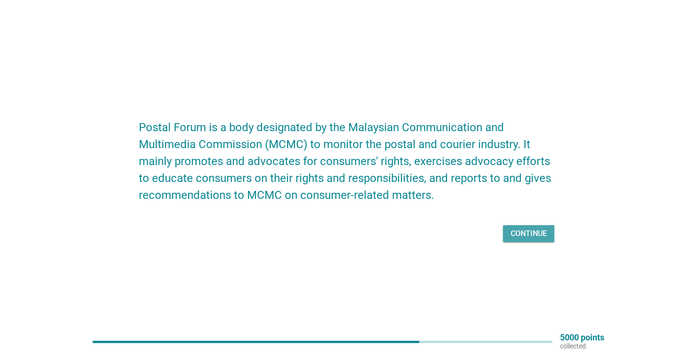
click at [528, 233] on div "Continue" at bounding box center [528, 233] width 36 height 11
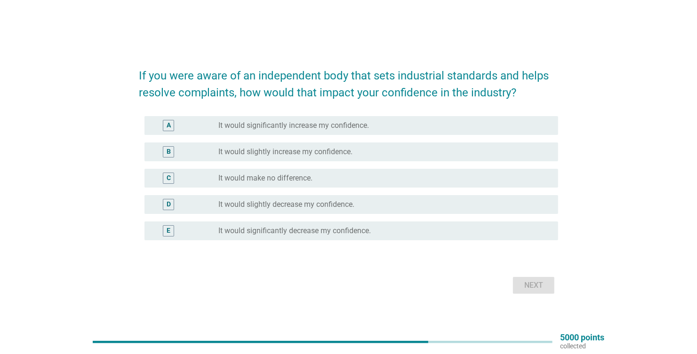
click at [302, 125] on label "It would significantly increase my confidence." at bounding box center [293, 125] width 150 height 9
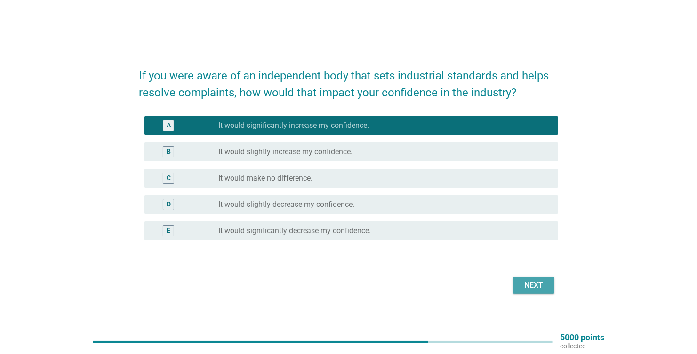
click at [545, 285] on div "Next" at bounding box center [533, 285] width 26 height 11
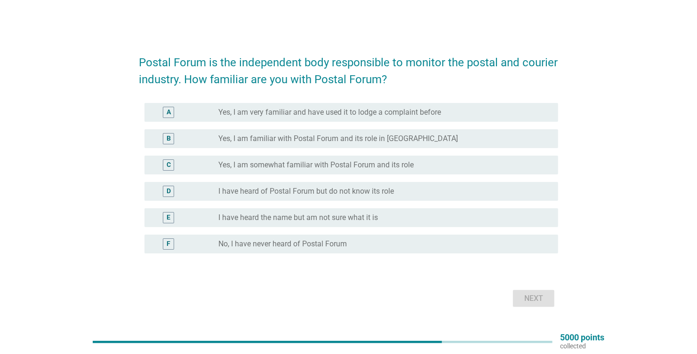
click at [269, 246] on label "No, I have never heard of Postal Forum" at bounding box center [282, 243] width 128 height 9
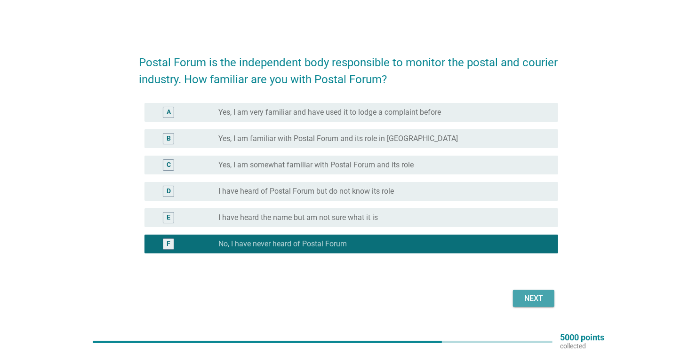
click at [529, 301] on div "Next" at bounding box center [533, 298] width 26 height 11
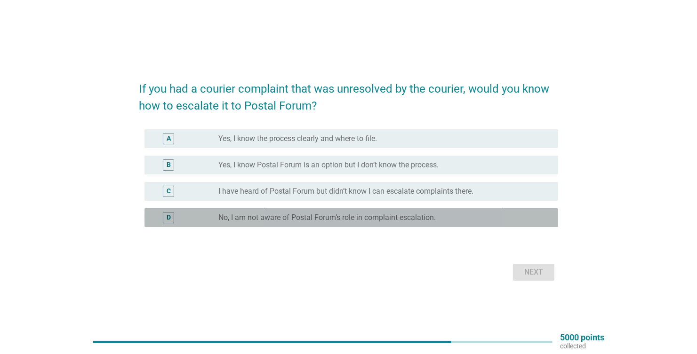
click at [302, 222] on label "No, I am not aware of Postal Forum’s role in complaint escalation." at bounding box center [326, 217] width 217 height 9
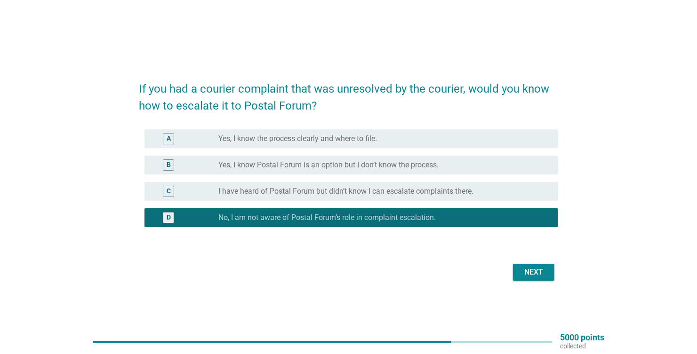
click at [534, 269] on div "Next" at bounding box center [533, 272] width 26 height 11
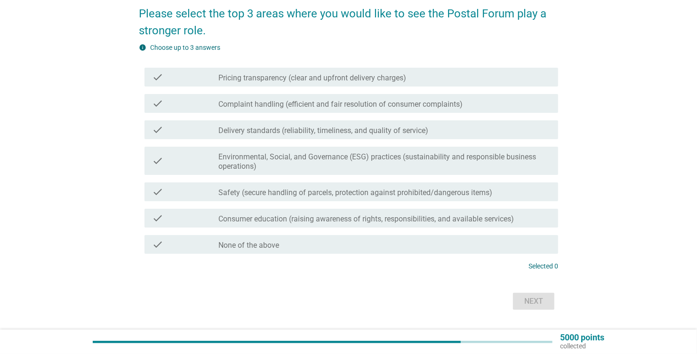
scroll to position [71, 0]
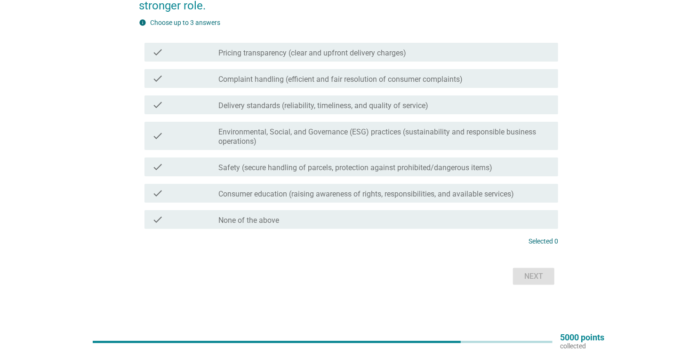
click at [240, 52] on label "Pricing transparency (clear and upfront delivery charges)" at bounding box center [312, 52] width 188 height 9
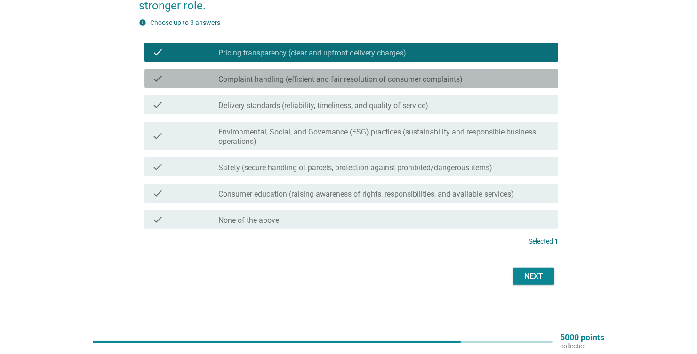
click at [226, 79] on label "Complaint handling (efficient and fair resolution of consumer complaints)" at bounding box center [340, 79] width 244 height 9
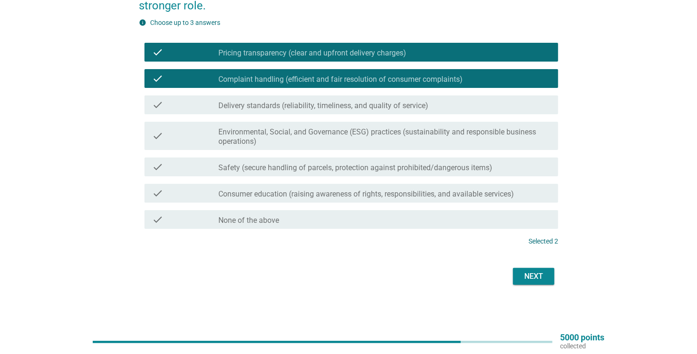
click at [226, 106] on label "Delivery standards (reliability, timeliness, and quality of service)" at bounding box center [323, 105] width 210 height 9
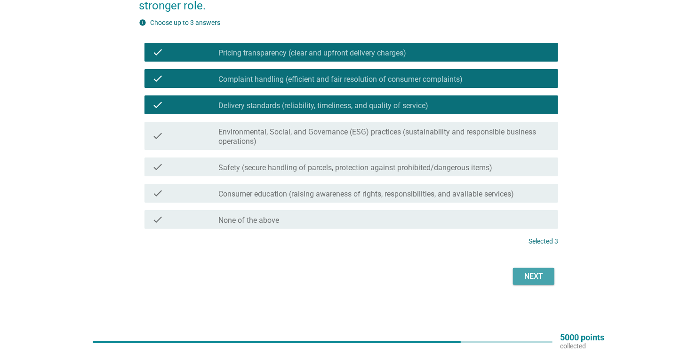
click at [524, 275] on div "Next" at bounding box center [533, 276] width 26 height 11
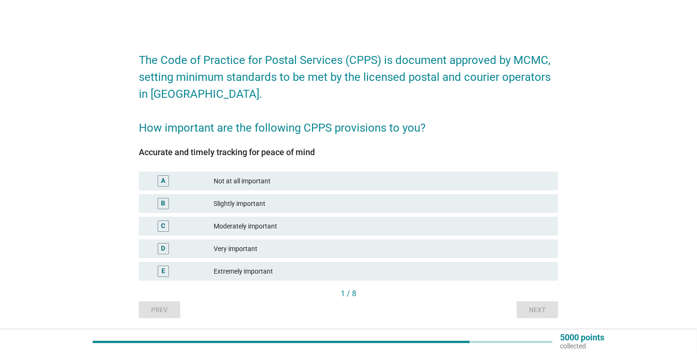
scroll to position [31, 0]
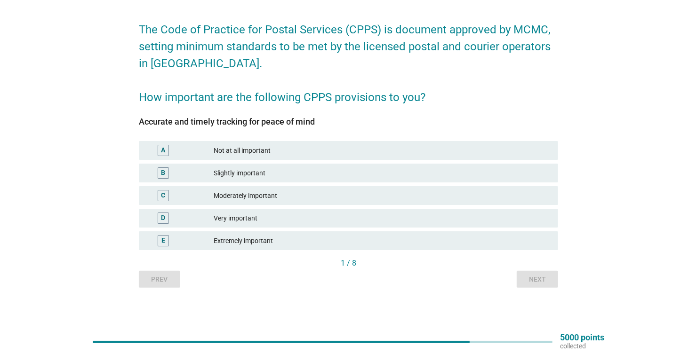
click at [246, 239] on div "Extremely important" at bounding box center [382, 240] width 337 height 11
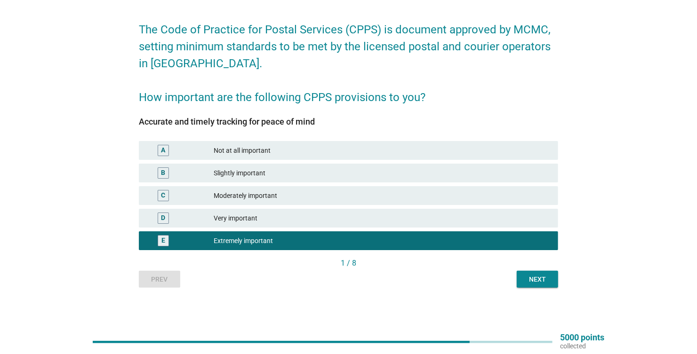
click at [552, 279] on button "Next" at bounding box center [536, 279] width 41 height 17
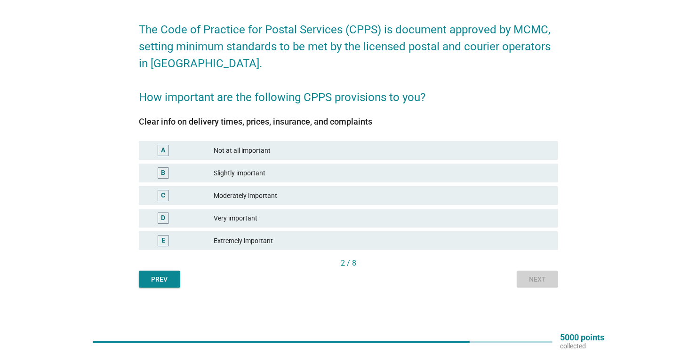
scroll to position [0, 0]
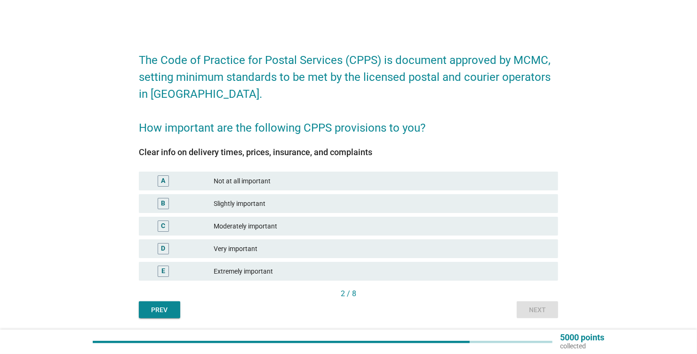
click at [229, 270] on div "Extremely important" at bounding box center [382, 271] width 337 height 11
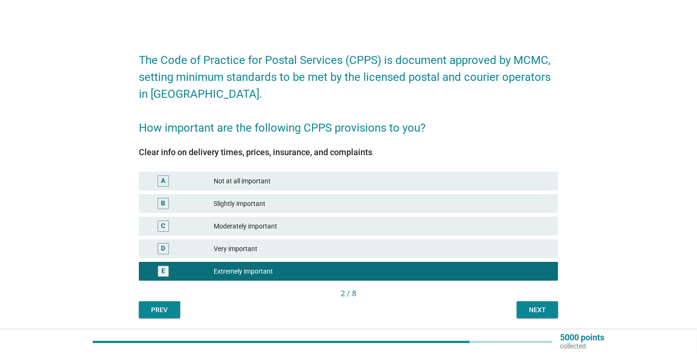
click at [542, 309] on div "Next" at bounding box center [537, 310] width 26 height 10
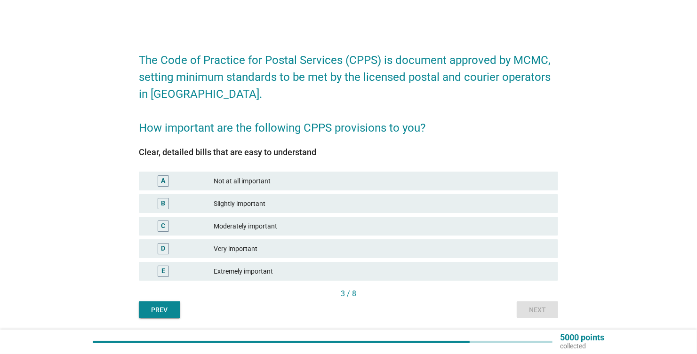
click at [223, 271] on div "Extremely important" at bounding box center [382, 271] width 337 height 11
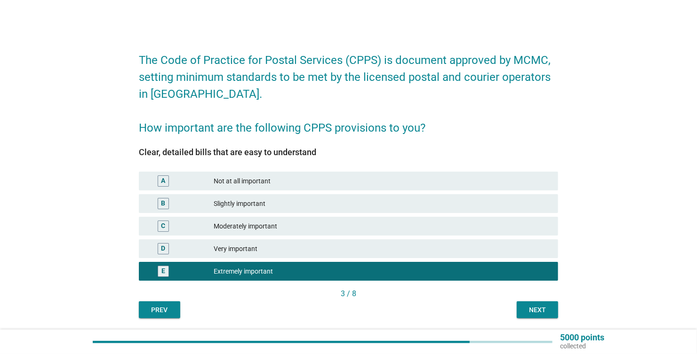
click at [542, 314] on div "Next" at bounding box center [537, 310] width 26 height 10
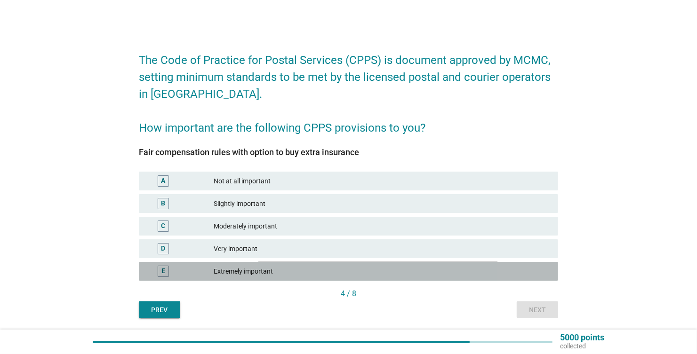
click at [231, 269] on div "Extremely important" at bounding box center [382, 271] width 337 height 11
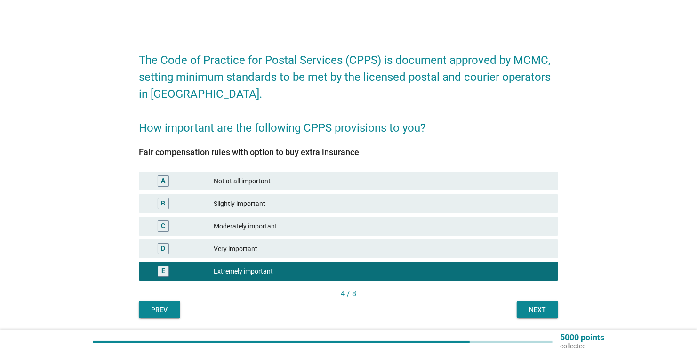
click at [546, 307] on div "Next" at bounding box center [537, 310] width 26 height 10
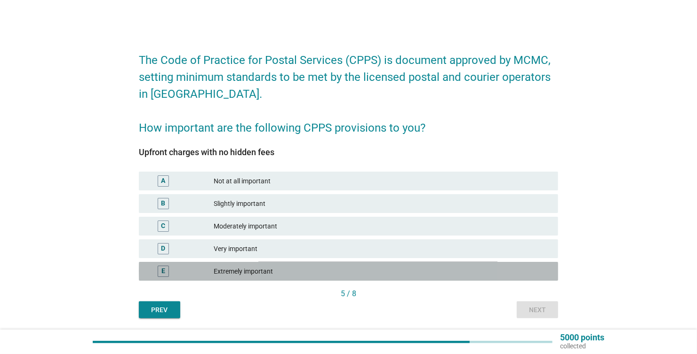
click at [253, 271] on div "Extremely important" at bounding box center [382, 271] width 337 height 11
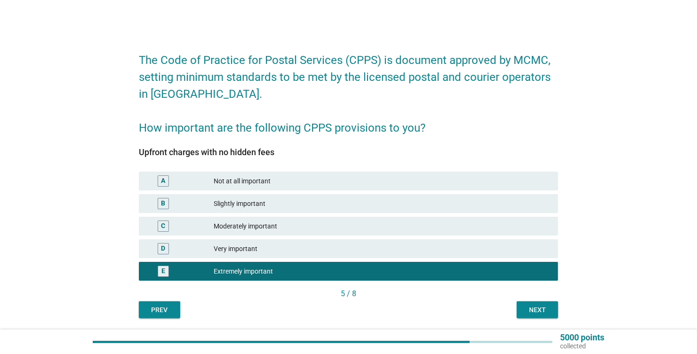
drag, startPoint x: 532, startPoint y: 309, endPoint x: 514, endPoint y: 308, distance: 18.8
click at [532, 309] on div "Next" at bounding box center [537, 310] width 26 height 10
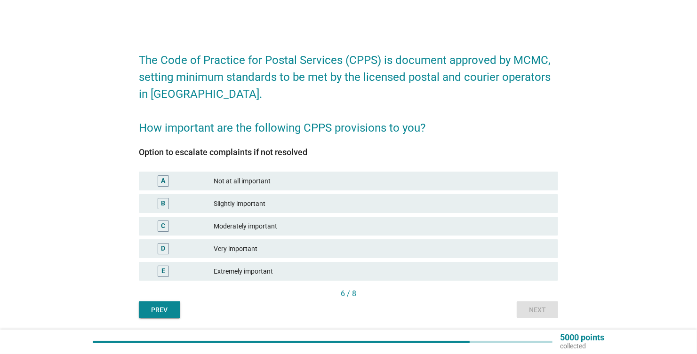
click at [256, 268] on div "Extremely important" at bounding box center [382, 271] width 337 height 11
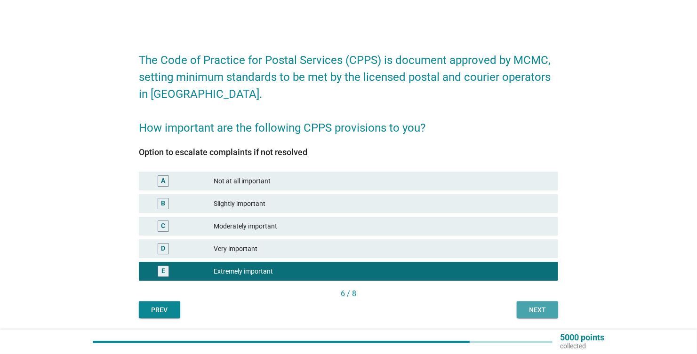
click at [539, 308] on div "Next" at bounding box center [537, 310] width 26 height 10
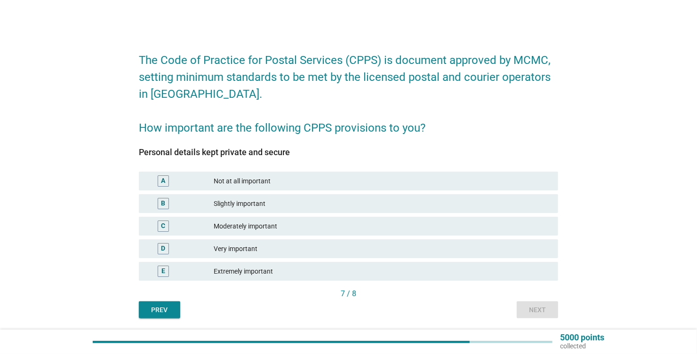
click at [224, 269] on div "Extremely important" at bounding box center [382, 271] width 337 height 11
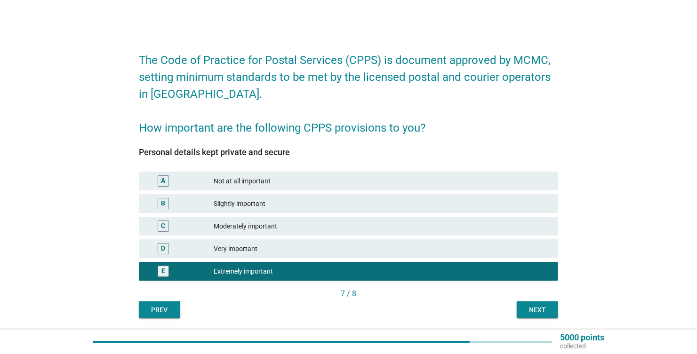
click at [539, 309] on div "Next" at bounding box center [537, 310] width 26 height 10
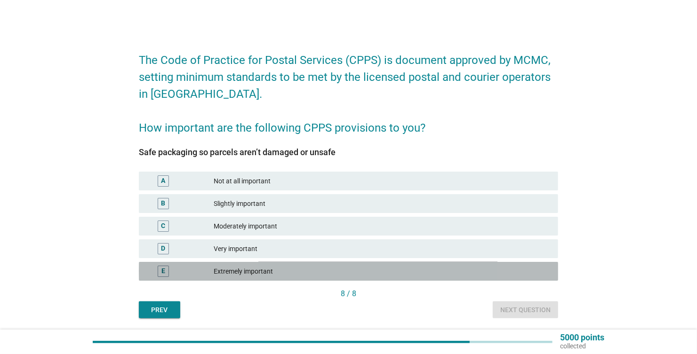
click at [232, 268] on div "Extremely important" at bounding box center [382, 271] width 337 height 11
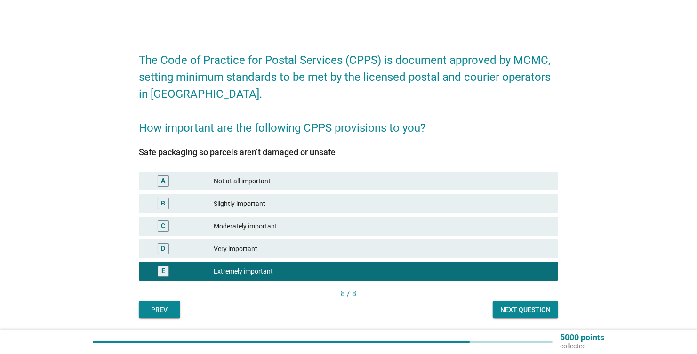
click at [517, 308] on div "Next question" at bounding box center [525, 310] width 50 height 10
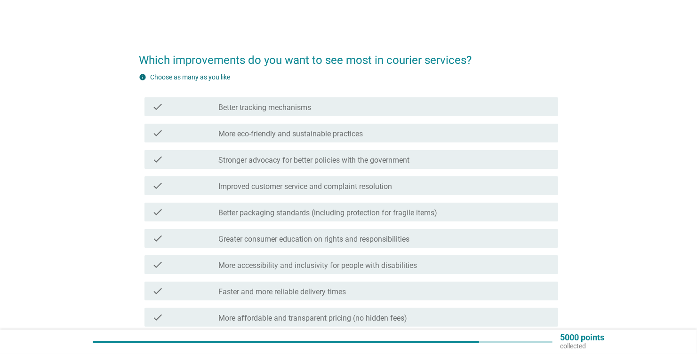
click at [248, 109] on label "Better tracking mechanisms" at bounding box center [264, 107] width 93 height 9
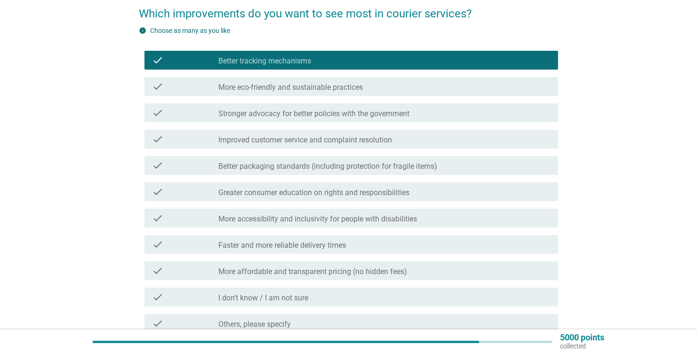
scroll to position [94, 0]
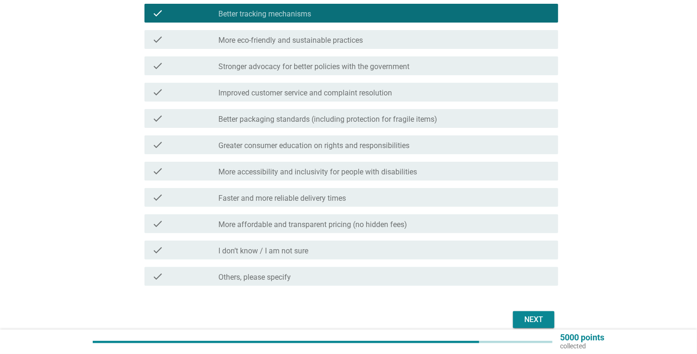
click at [254, 96] on label "Improved customer service and complaint resolution" at bounding box center [305, 92] width 174 height 9
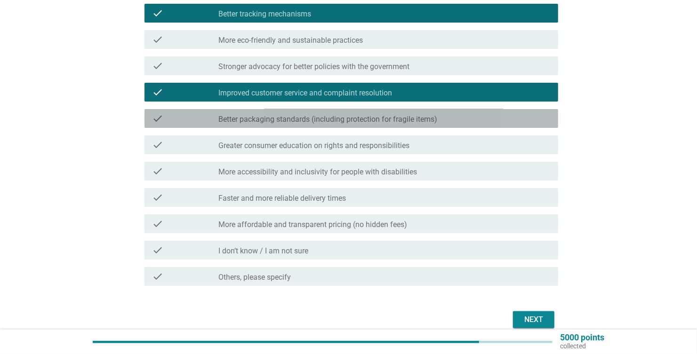
click at [285, 117] on label "Better packaging standards (including protection for fragile items)" at bounding box center [327, 119] width 219 height 9
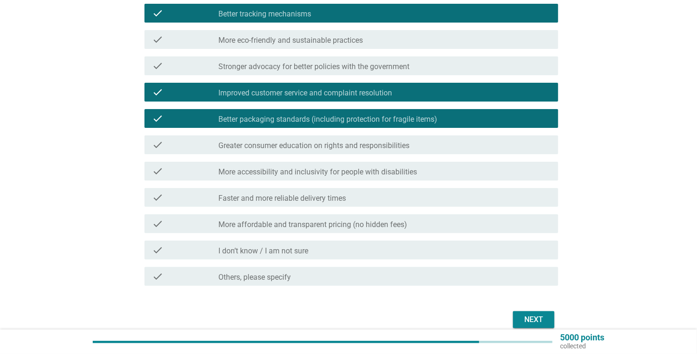
click at [246, 196] on label "Faster and more reliable delivery times" at bounding box center [281, 198] width 127 height 9
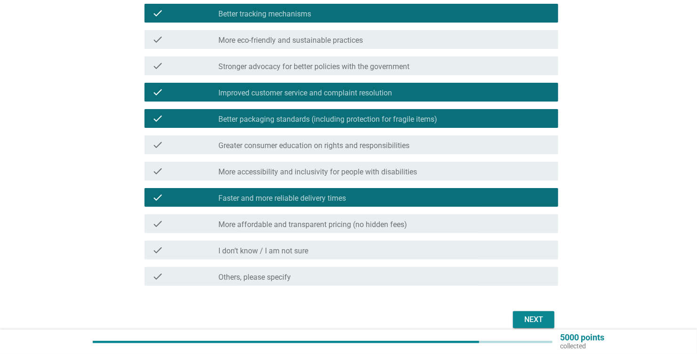
click at [258, 227] on label "More affordable and transparent pricing (no hidden fees)" at bounding box center [312, 224] width 189 height 9
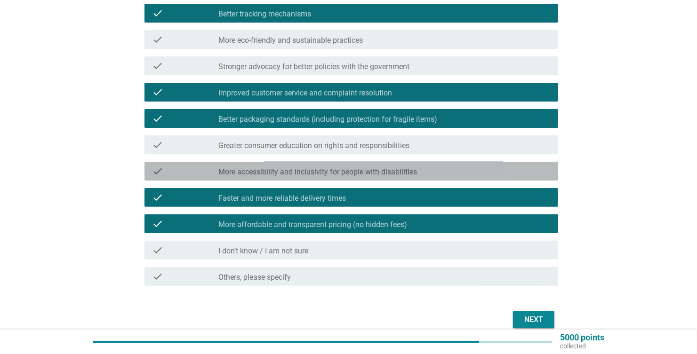
click at [262, 166] on div "check_box_outline_blank More accessibility and inclusivity for people with disa…" at bounding box center [384, 171] width 332 height 11
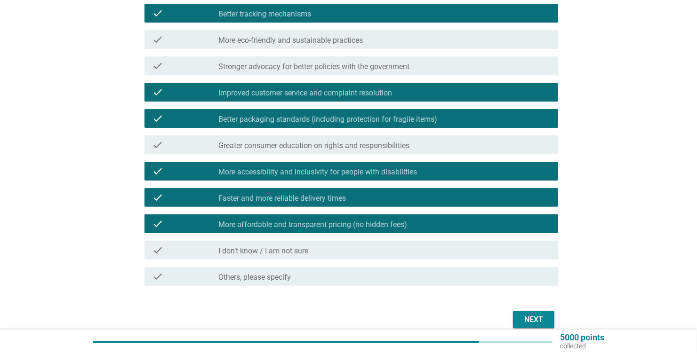
click at [540, 323] on div "Next" at bounding box center [533, 319] width 26 height 11
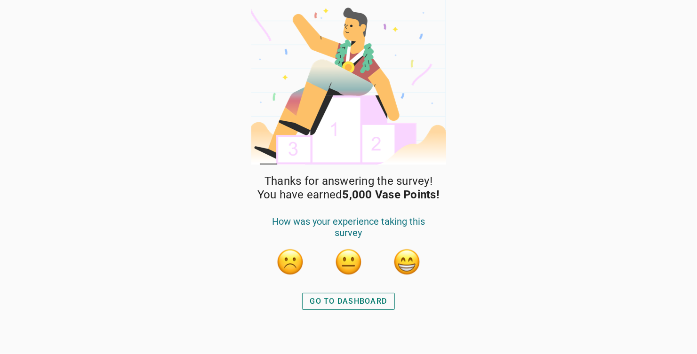
click at [411, 254] on button "button" at bounding box center [407, 262] width 28 height 28
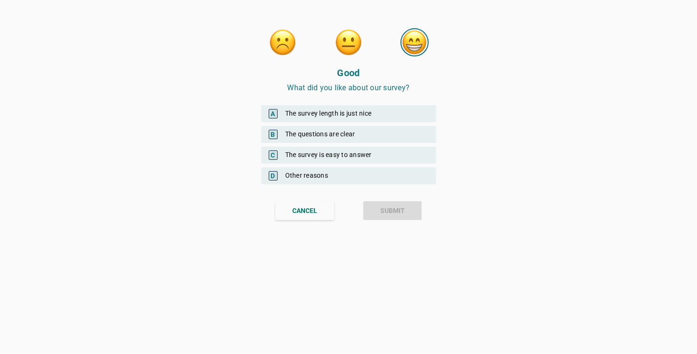
click at [276, 134] on span "B" at bounding box center [273, 134] width 9 height 9
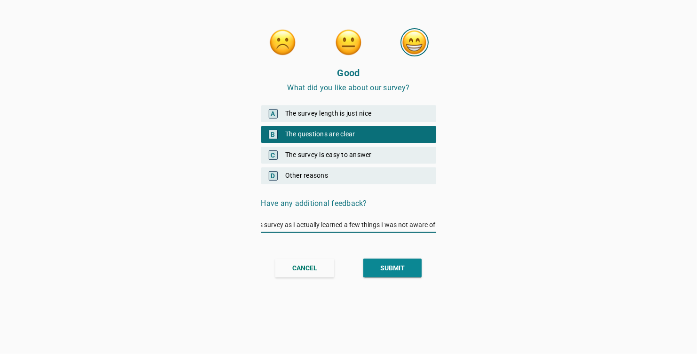
scroll to position [0, 38]
type input "I enjoyed this survey as I actually learned a few things I was not aware of."
click at [371, 266] on button "SUBMIT" at bounding box center [392, 268] width 58 height 19
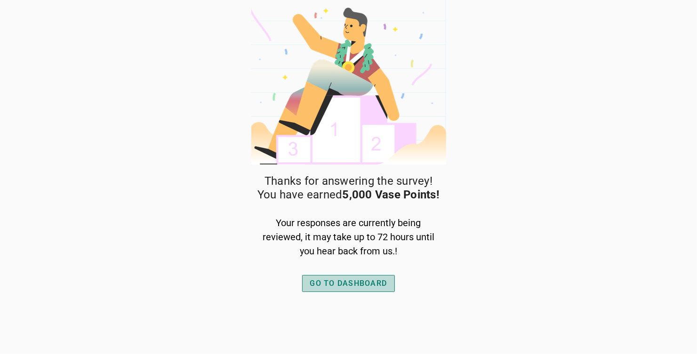
click at [344, 283] on div "GO TO DASHBOARD" at bounding box center [348, 283] width 77 height 11
